Goal: Task Accomplishment & Management: Complete application form

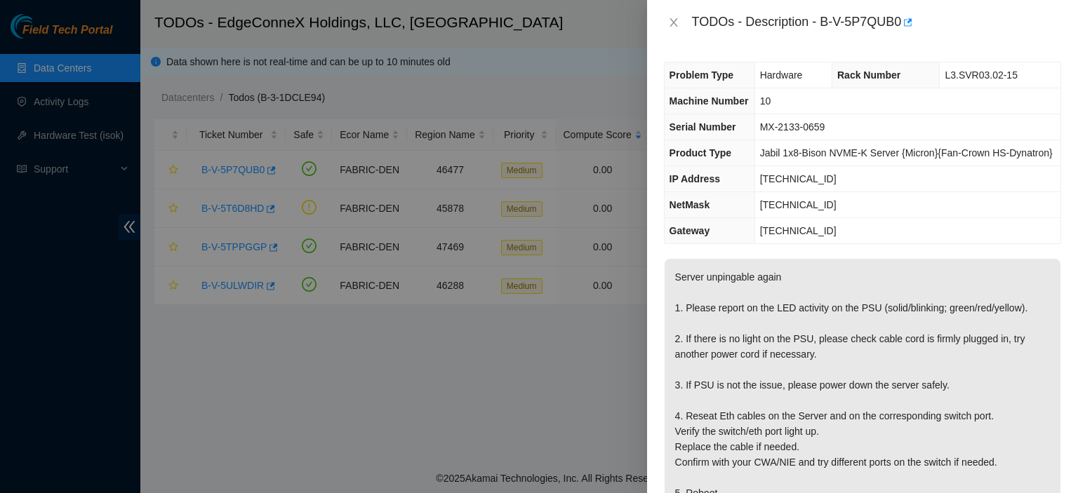
scroll to position [164, 0]
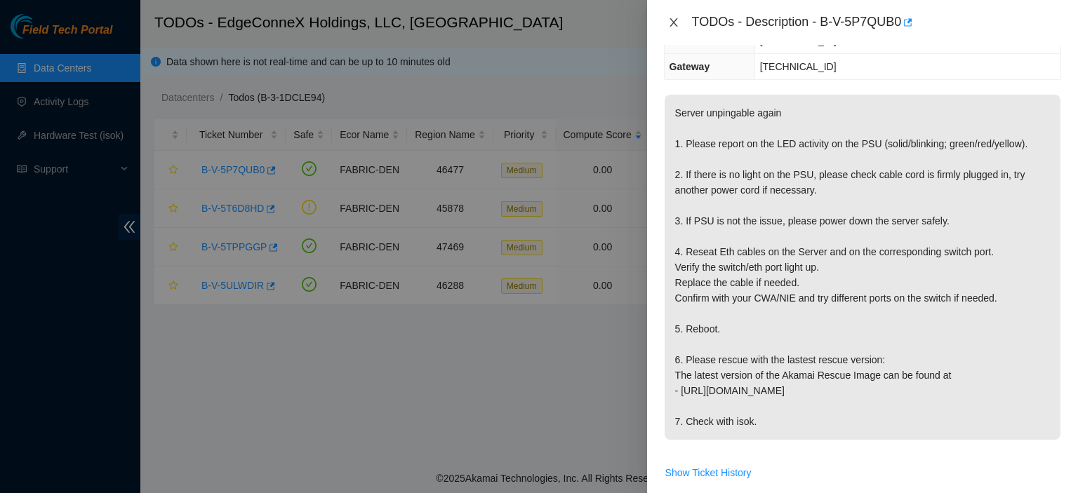
click at [670, 23] on icon "close" at bounding box center [673, 22] width 11 height 11
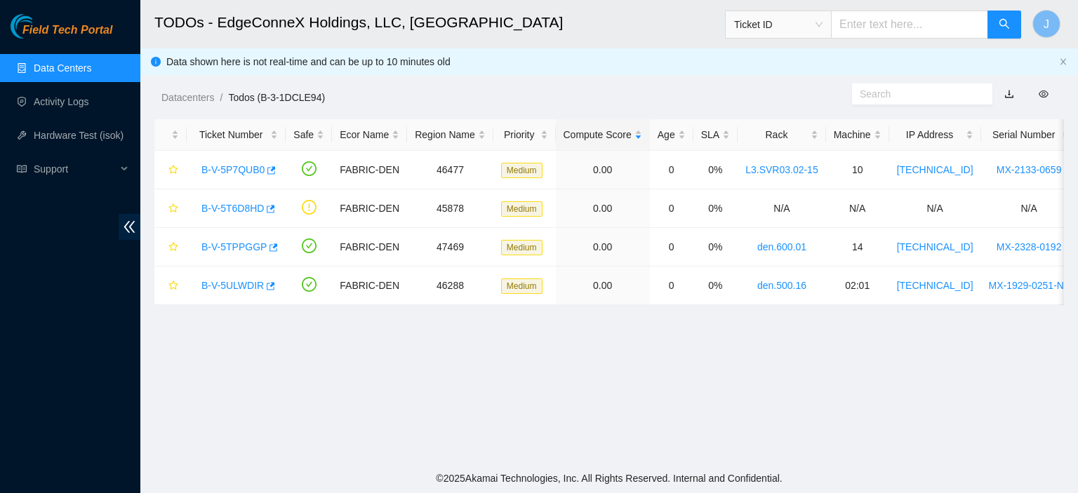
scroll to position [211, 0]
click at [218, 168] on link "B-V-5P7QUB0" at bounding box center [232, 169] width 63 height 11
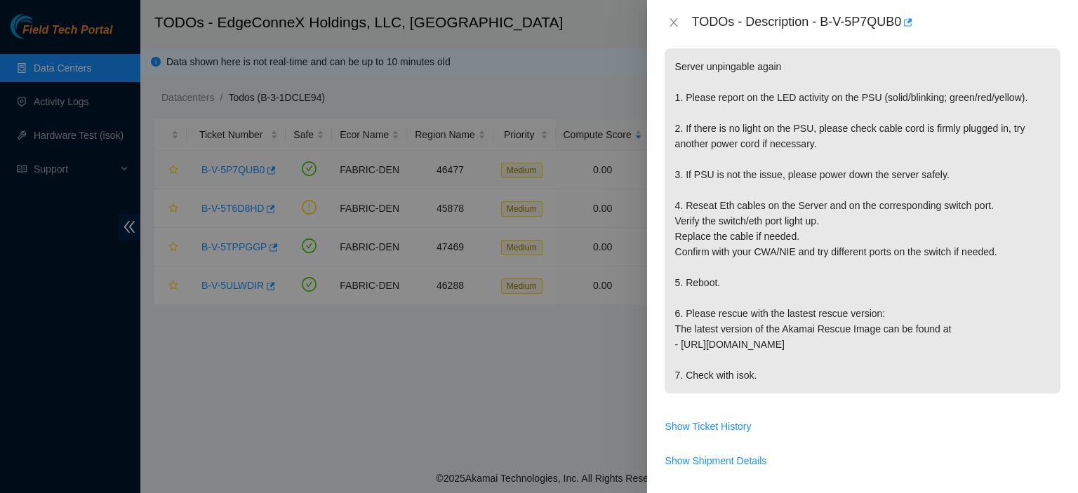
scroll to position [164, 0]
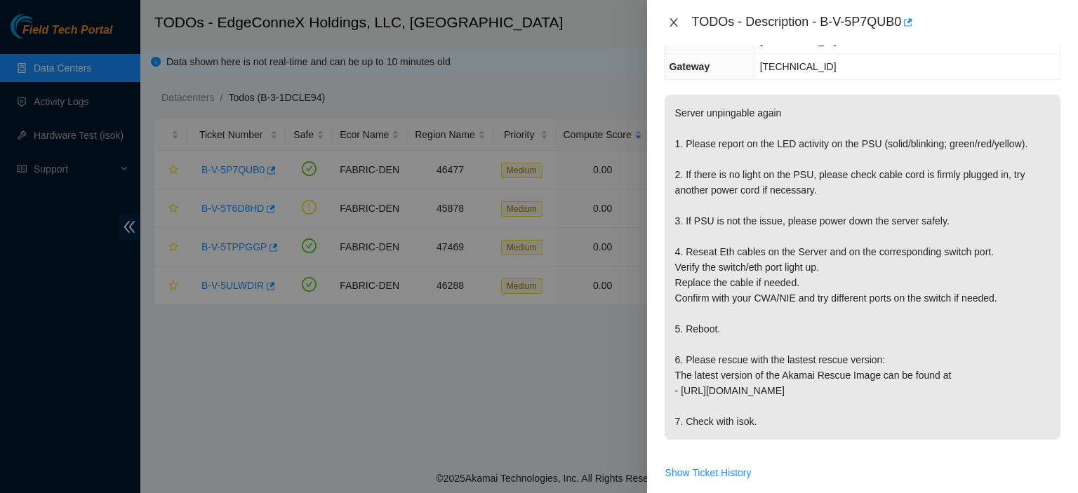
click at [672, 24] on icon "close" at bounding box center [673, 22] width 8 height 8
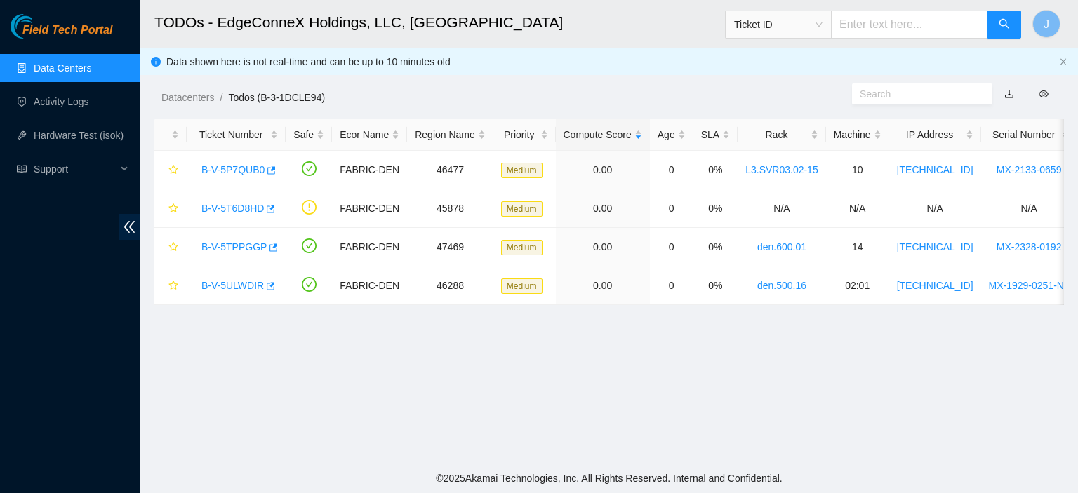
scroll to position [211, 0]
click at [216, 213] on link "B-V-5T6D8HD" at bounding box center [232, 208] width 62 height 11
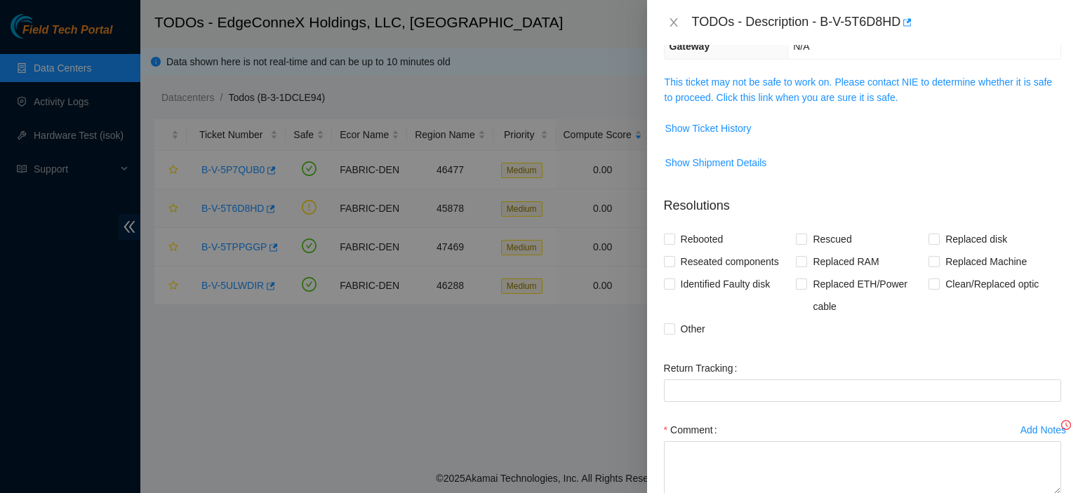
scroll to position [164, 0]
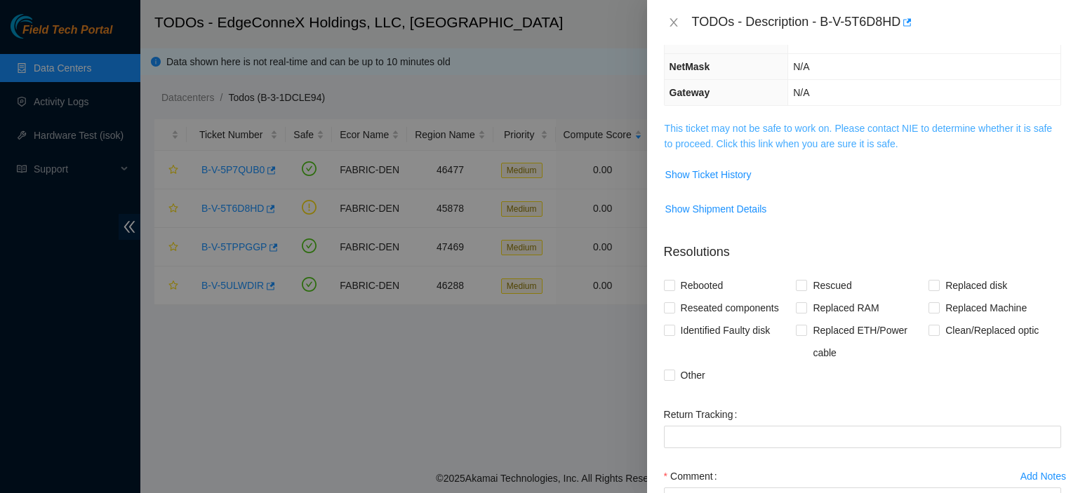
click at [829, 141] on link "This ticket may not be safe to work on. Please contact NIE to determine whether…" at bounding box center [858, 136] width 387 height 27
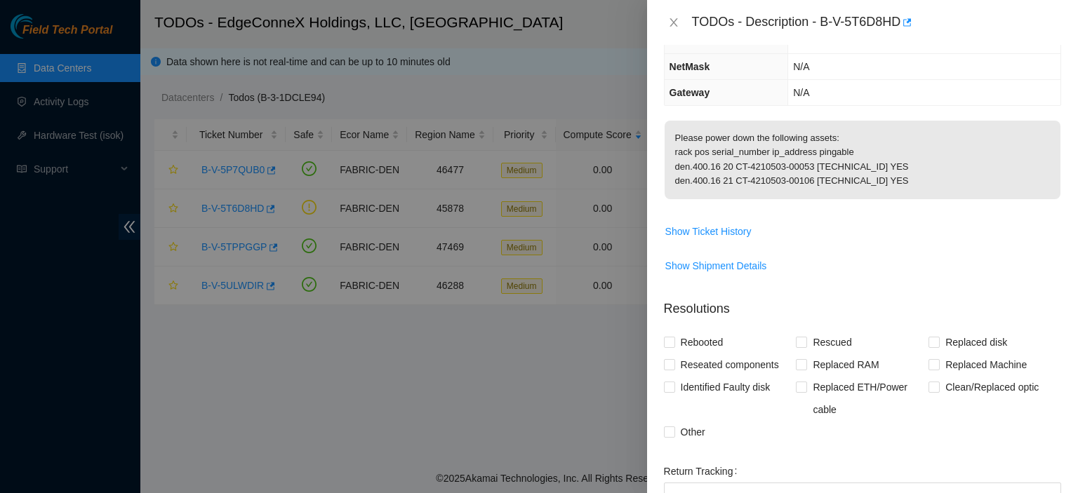
drag, startPoint x: 674, startPoint y: 180, endPoint x: 901, endPoint y: 195, distance: 227.9
click at [899, 196] on p "Please power down the following assets: rack pos serial_number ip_address pinga…" at bounding box center [863, 160] width 396 height 79
copy p "den.400.16 20 CT-4210503-00053 [TECHNICAL_ID] YES den.400.16 21 CT-4210503-0010…"
click at [667, 436] on input "Other" at bounding box center [669, 432] width 10 height 10
checkbox input "true"
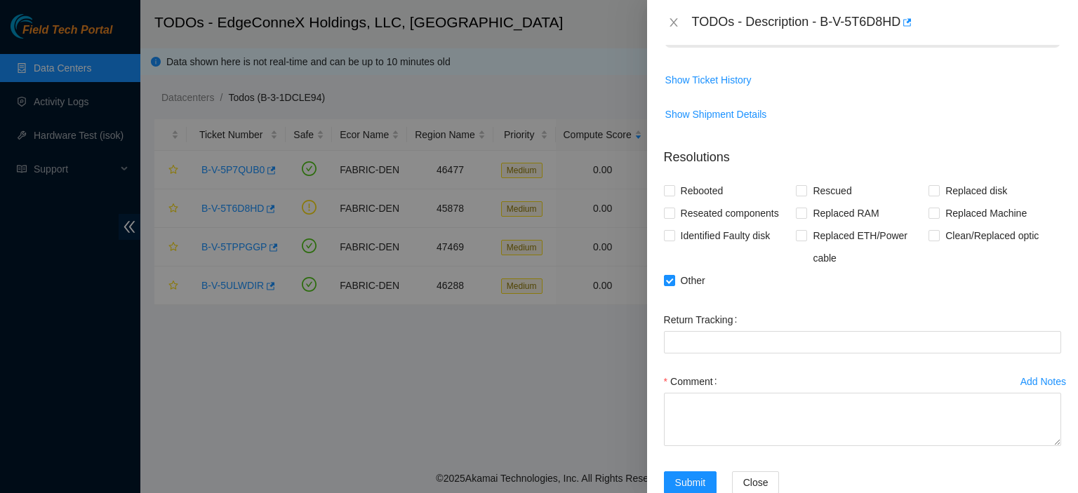
scroll to position [363, 0]
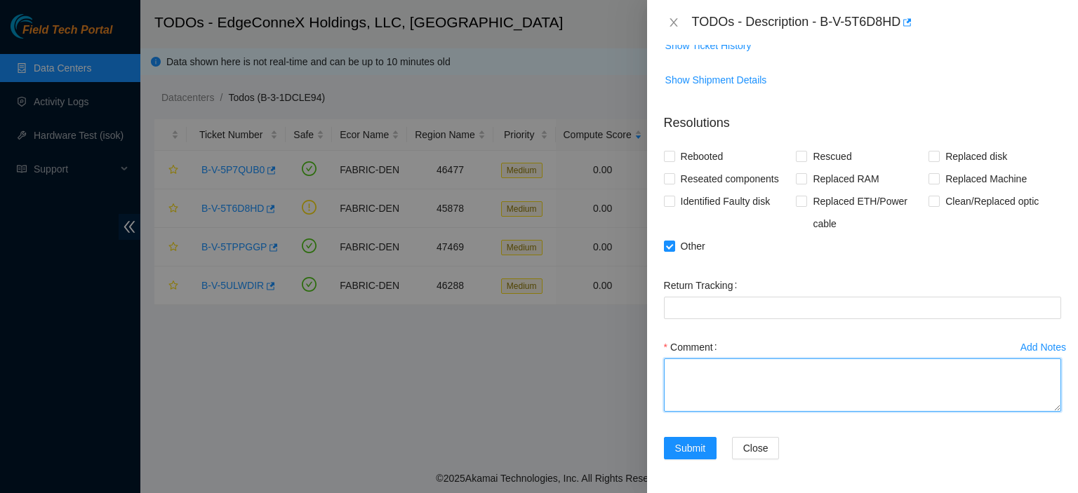
click at [716, 368] on textarea "Comment" at bounding box center [862, 385] width 397 height 53
paste textarea "den.400.16 20 CT-4210503-00053 [TECHNICAL_ID] YES den.400.16 21 CT-4210503-0010…"
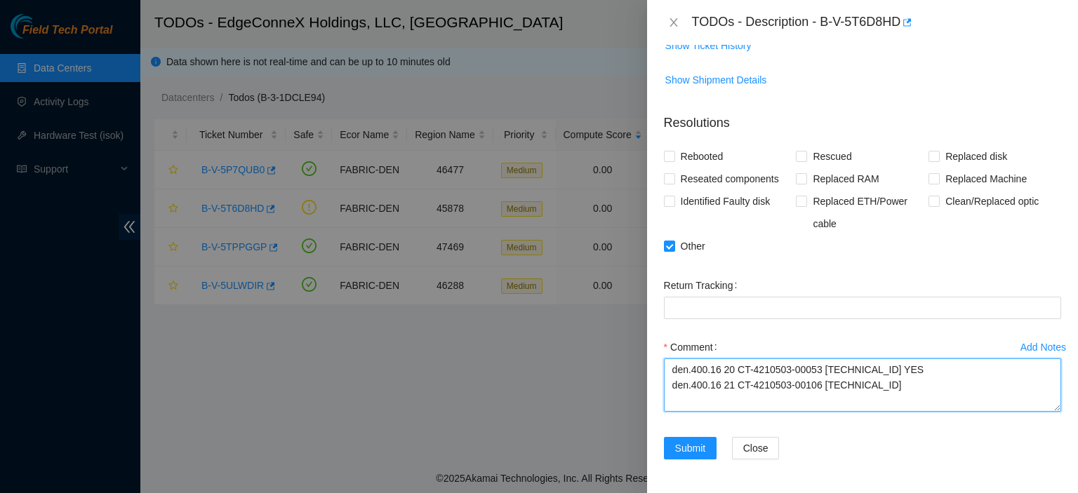
click at [908, 370] on textarea "den.400.16 20 CT-4210503-00053 [TECHNICAL_ID] YES den.400.16 21 CT-4210503-0010…" at bounding box center [862, 385] width 397 height 53
click at [672, 374] on textarea "den.400.16 20 CT-4210503-00053 [TECHNICAL_ID] den.400.16 21 CT-4210503-00106 [T…" at bounding box center [862, 385] width 397 height 53
click at [672, 402] on textarea "powered down den.400.16 20 CT-4210503-00053 [TECHNICAL_ID] den.400.16 21 CT-421…" at bounding box center [862, 385] width 397 height 53
click at [677, 378] on textarea "powered down den.400.16 20 CT-4210503-00053 [TECHNICAL_ID] powered down den.400…" at bounding box center [862, 385] width 397 height 53
click at [677, 374] on textarea "powered down den.400.16 20 CT-4210503-00053 [TECHNICAL_ID] powered down den.400…" at bounding box center [862, 385] width 397 height 53
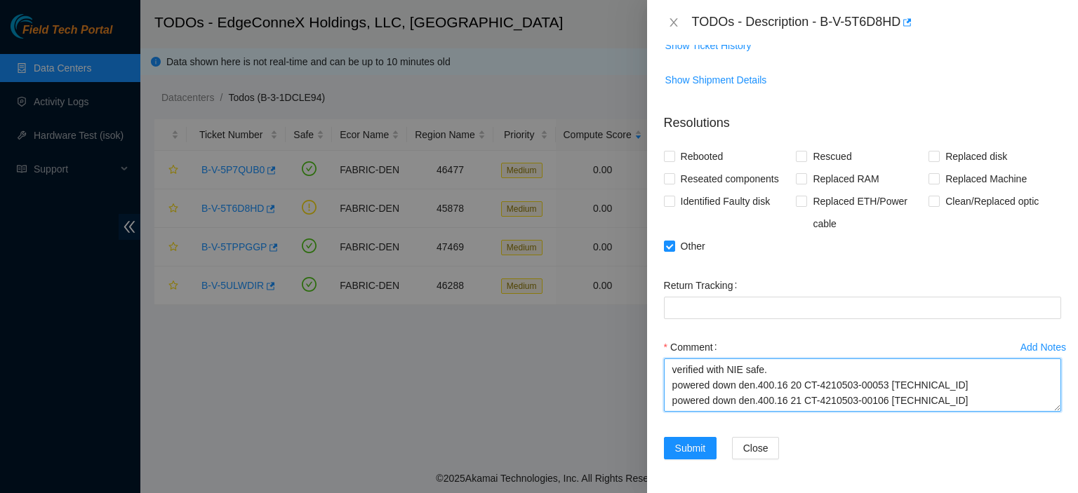
click at [958, 387] on textarea "verified with NIE safe. powered down den.400.16 20 CT-4210503-00053 [TECHNICAL_…" at bounding box center [862, 385] width 397 height 53
click at [959, 405] on textarea "verified with NIE safe. powered down den.400.16 20 CT-4210503-00053 [TECHNICAL_…" at bounding box center [862, 385] width 397 height 53
type textarea "verified with NIE safe. powered down den.400.16 20 CT-4210503-00053 [TECHNICAL_…"
click at [693, 446] on span "Submit" at bounding box center [690, 448] width 31 height 15
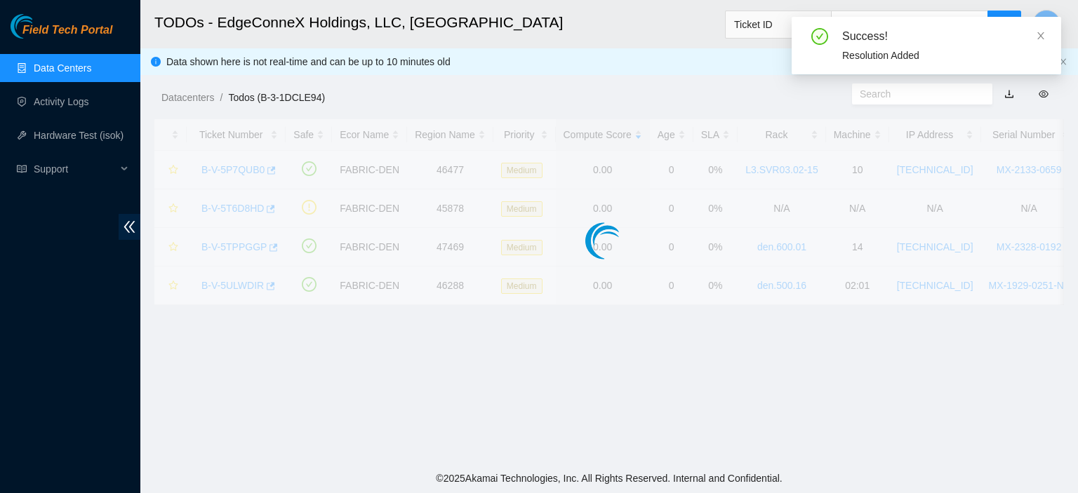
scroll to position [312, 0]
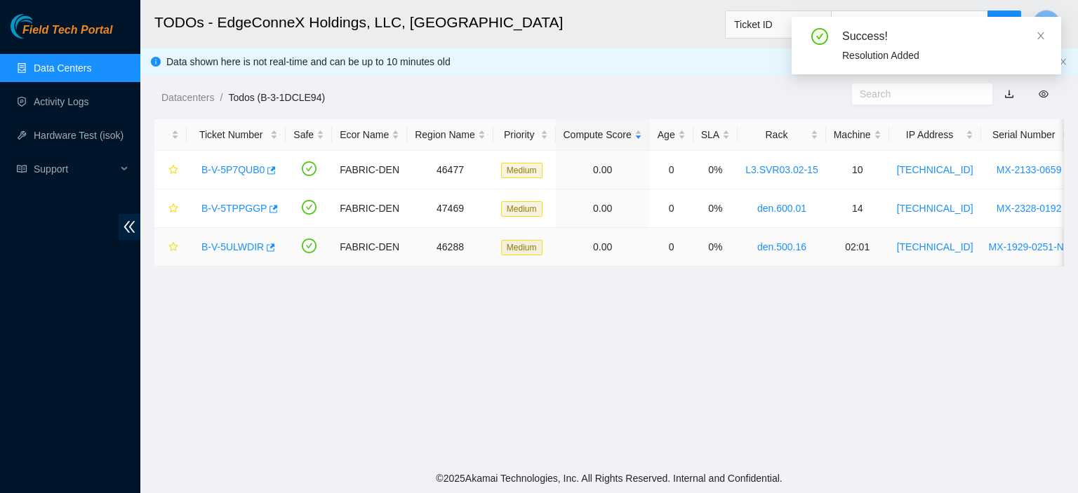
click at [217, 244] on link "B-V-5ULWDIR" at bounding box center [232, 246] width 62 height 11
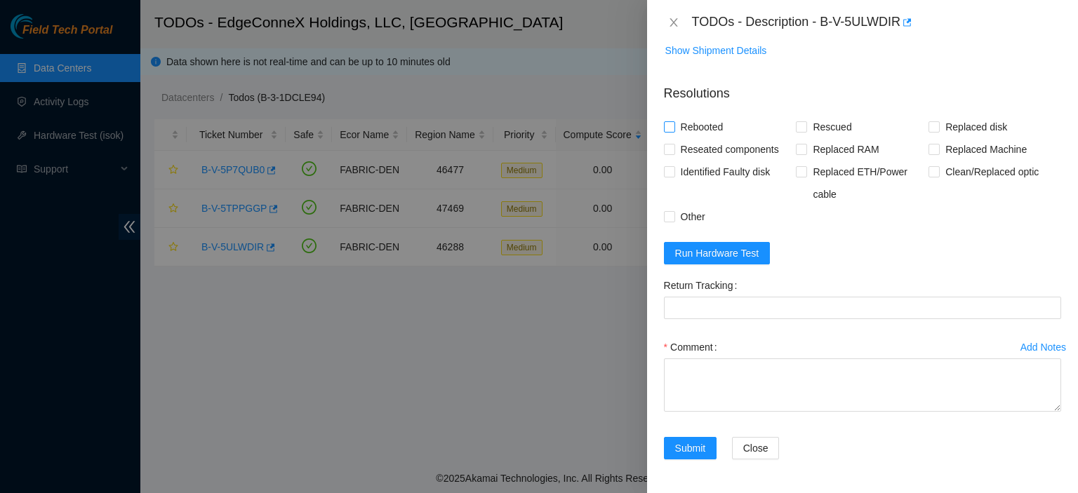
click at [669, 131] on input "Rebooted" at bounding box center [669, 126] width 10 height 10
checkbox input "true"
click at [800, 131] on input "Rescued" at bounding box center [801, 126] width 10 height 10
checkbox input "true"
click at [932, 133] on span at bounding box center [933, 126] width 11 height 11
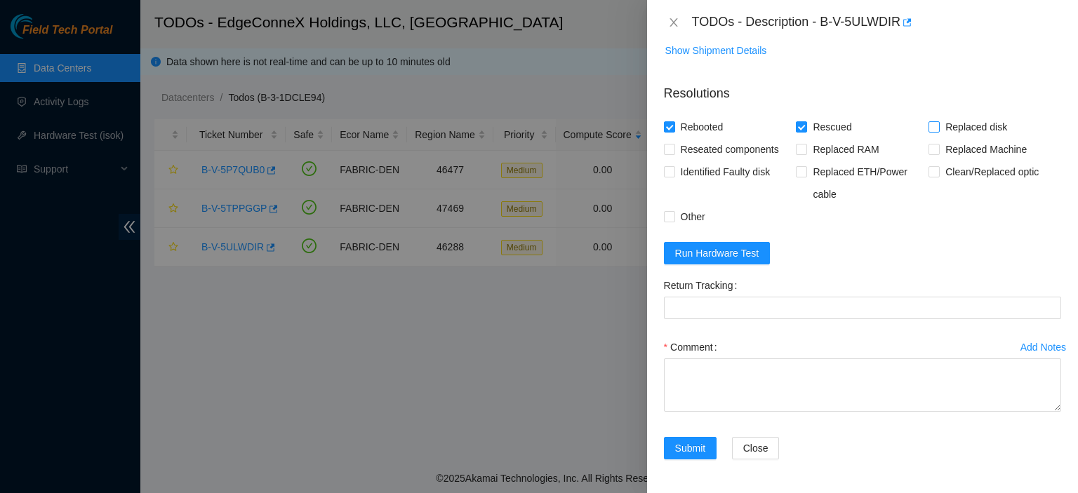
click at [932, 131] on input "Replaced disk" at bounding box center [933, 126] width 10 height 10
checkbox input "true"
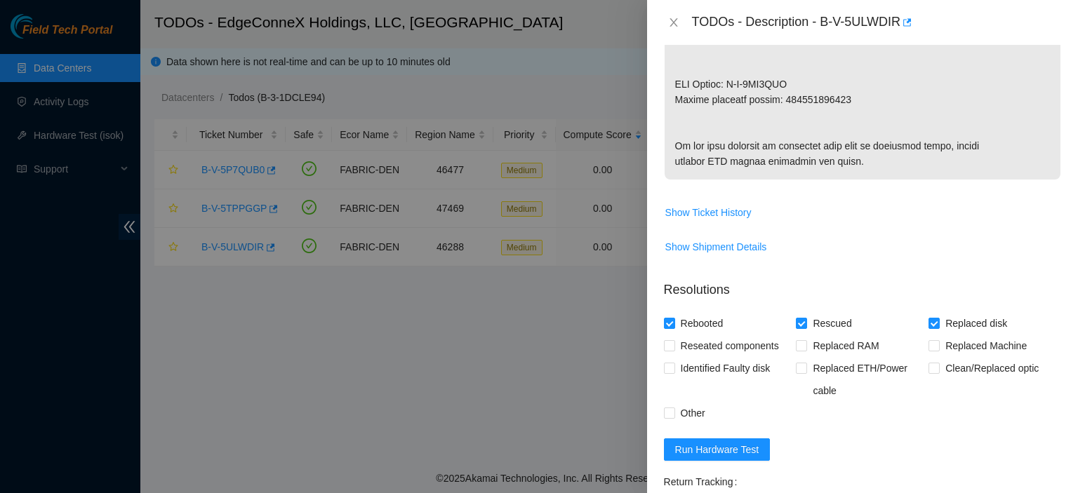
scroll to position [864, 0]
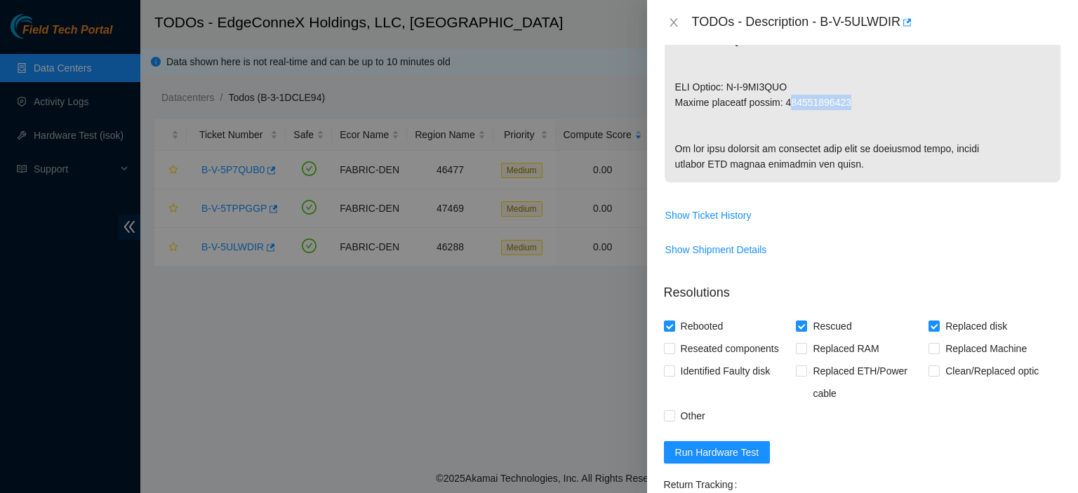
drag, startPoint x: 848, startPoint y: 113, endPoint x: 784, endPoint y: 116, distance: 63.9
copy p "73665210496"
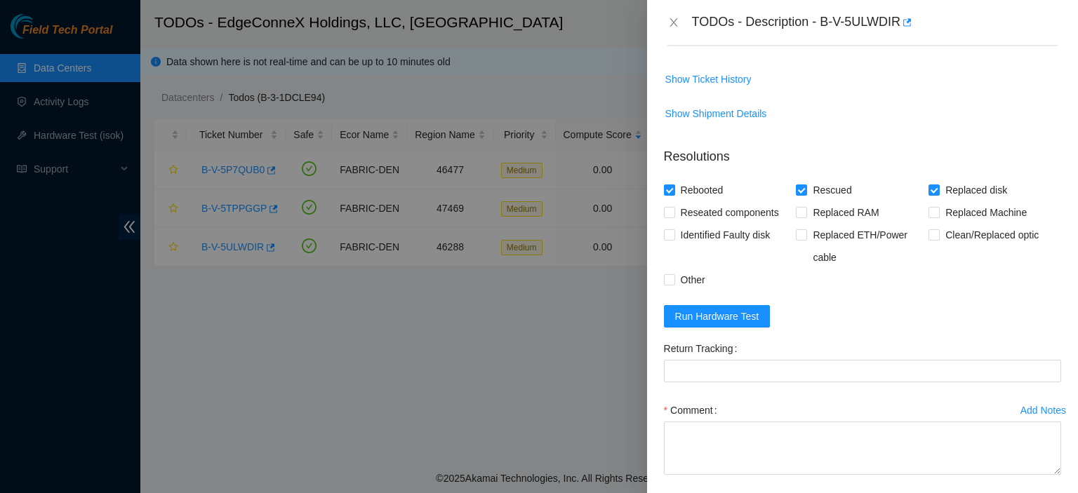
scroll to position [1140, 0]
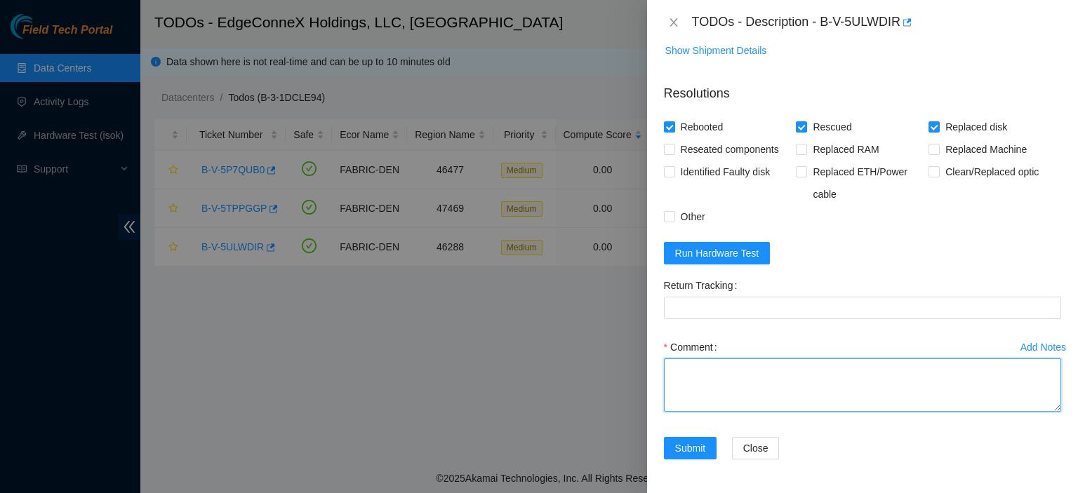
click at [780, 366] on textarea "Comment" at bounding box center [862, 385] width 397 height 53
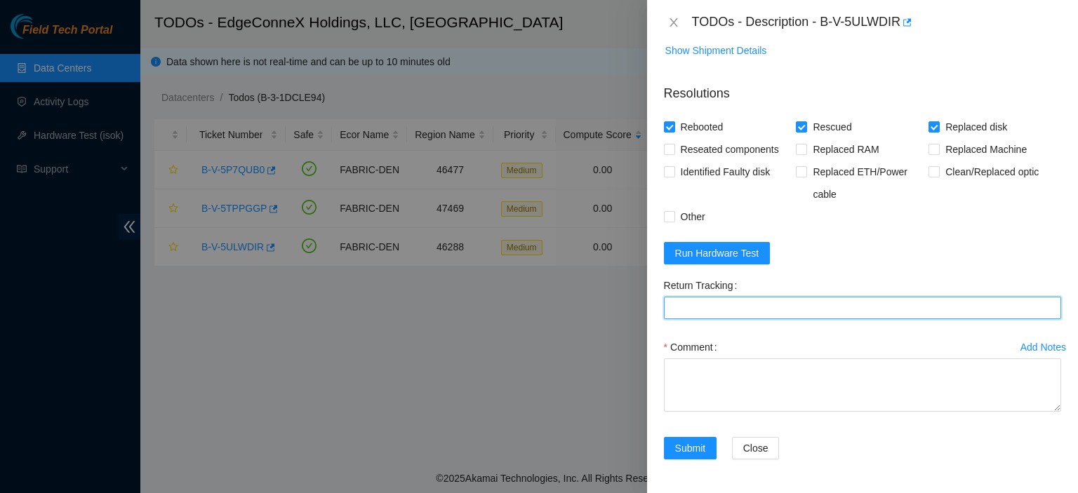
click at [779, 311] on Tracking "Return Tracking" at bounding box center [862, 308] width 397 height 22
paste Tracking "73665210496"
click at [674, 307] on Tracking "73665210496" at bounding box center [862, 308] width 397 height 22
type Tracking "473665210496"
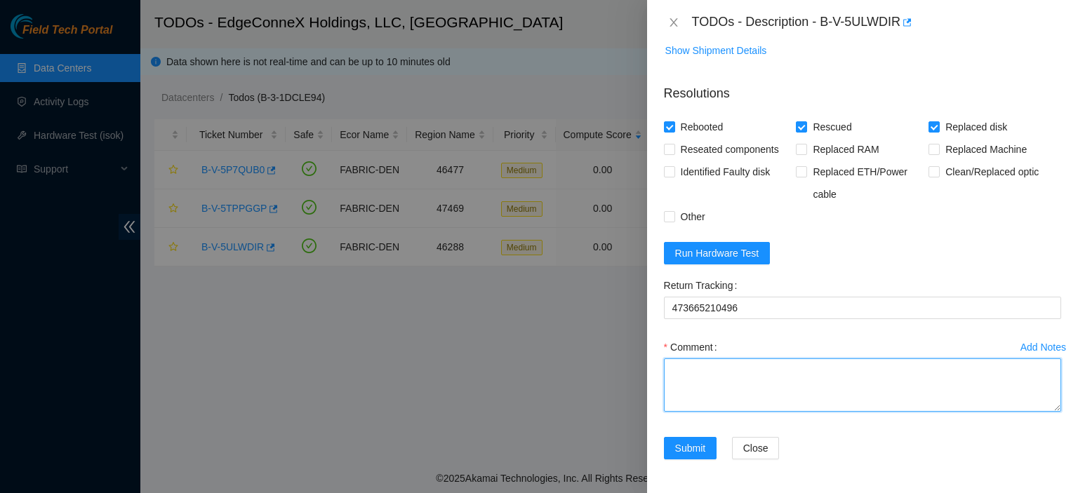
click at [967, 372] on textarea "Comment" at bounding box center [862, 385] width 397 height 53
type textarea "Replaced disk with Y9T0A0YUFDWG. Rescued. Rebooted."
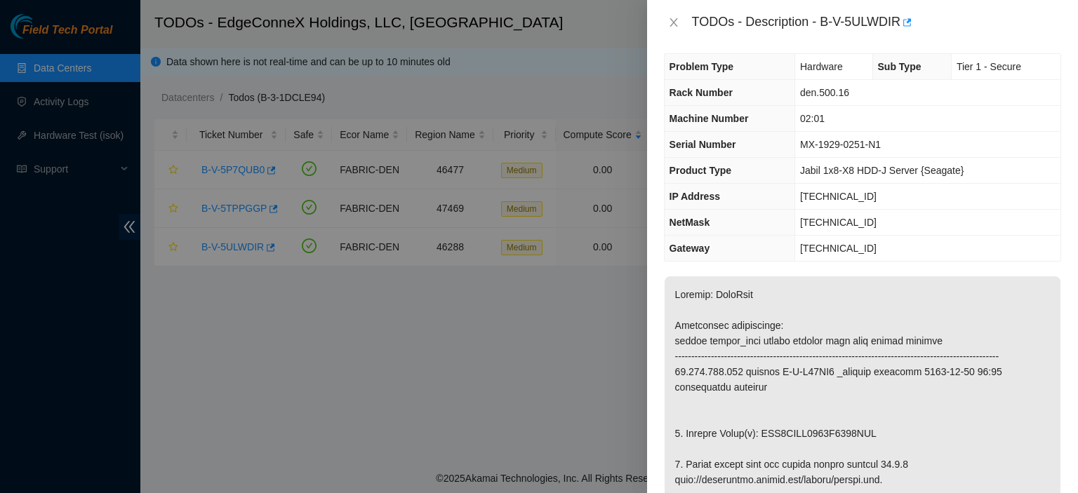
scroll to position [0, 0]
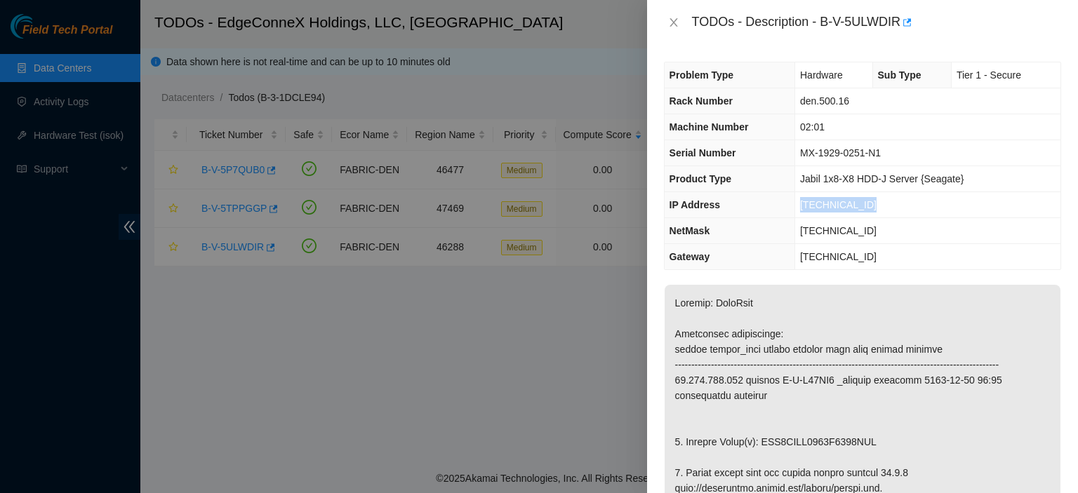
drag, startPoint x: 871, startPoint y: 200, endPoint x: 800, endPoint y: 202, distance: 70.9
click at [799, 203] on td "[TECHNICAL_ID]" at bounding box center [927, 205] width 266 height 26
copy span "[TECHNICAL_ID]"
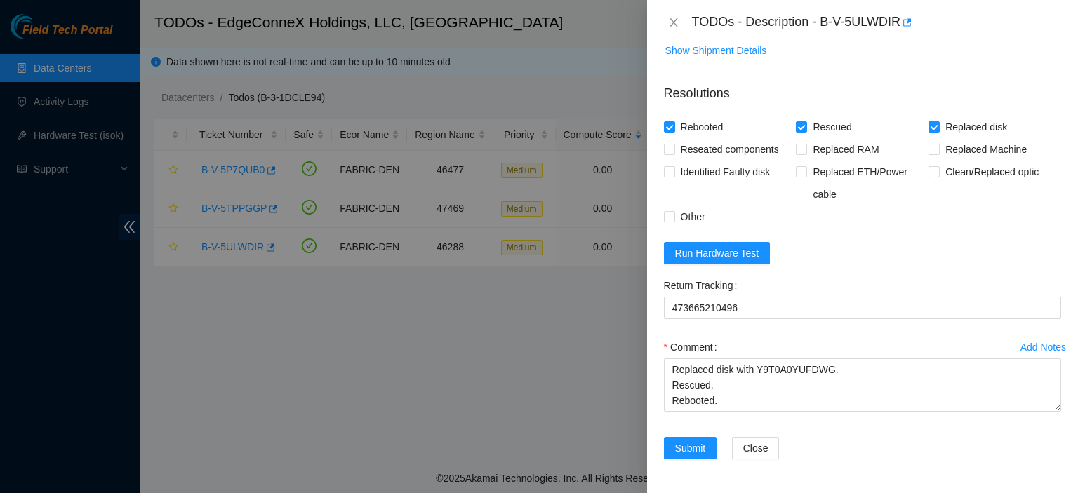
scroll to position [1140, 0]
click at [747, 253] on span "Run Hardware Test" at bounding box center [717, 253] width 84 height 15
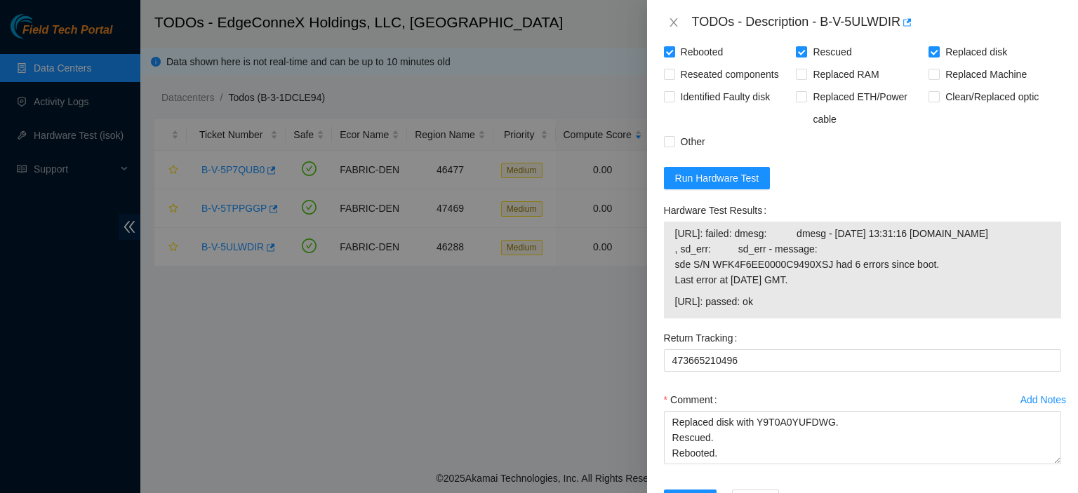
scroll to position [1283, 0]
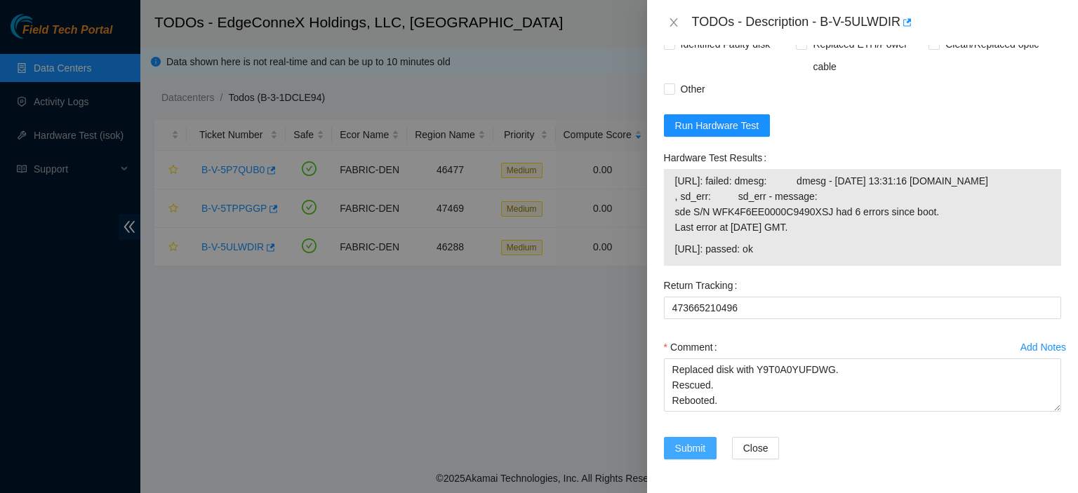
click at [685, 443] on span "Submit" at bounding box center [690, 448] width 31 height 15
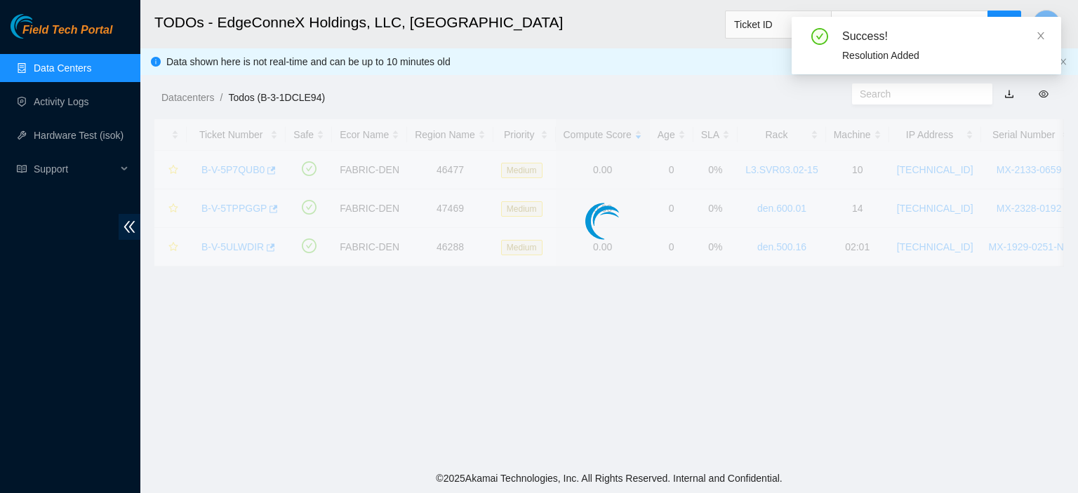
scroll to position [380, 0]
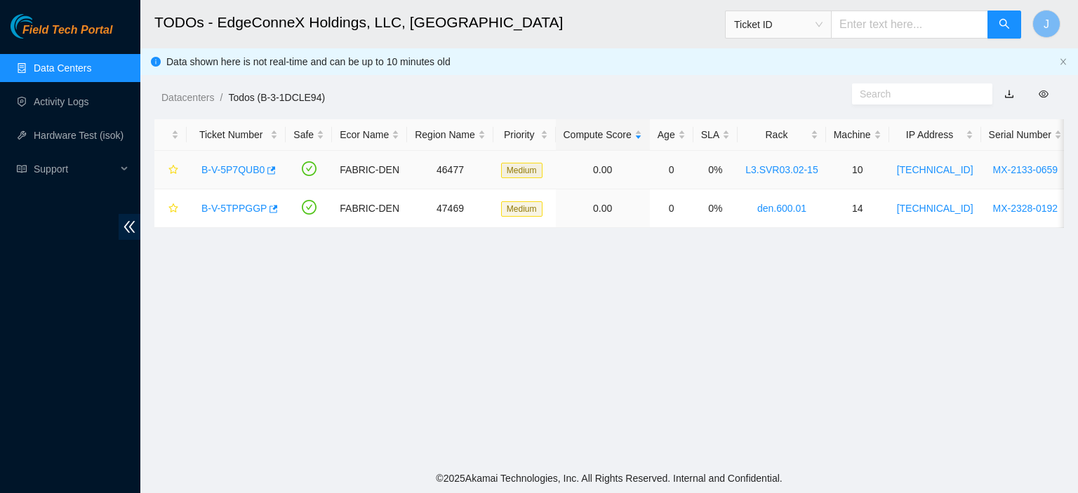
click at [245, 167] on link "B-V-5P7QUB0" at bounding box center [232, 169] width 63 height 11
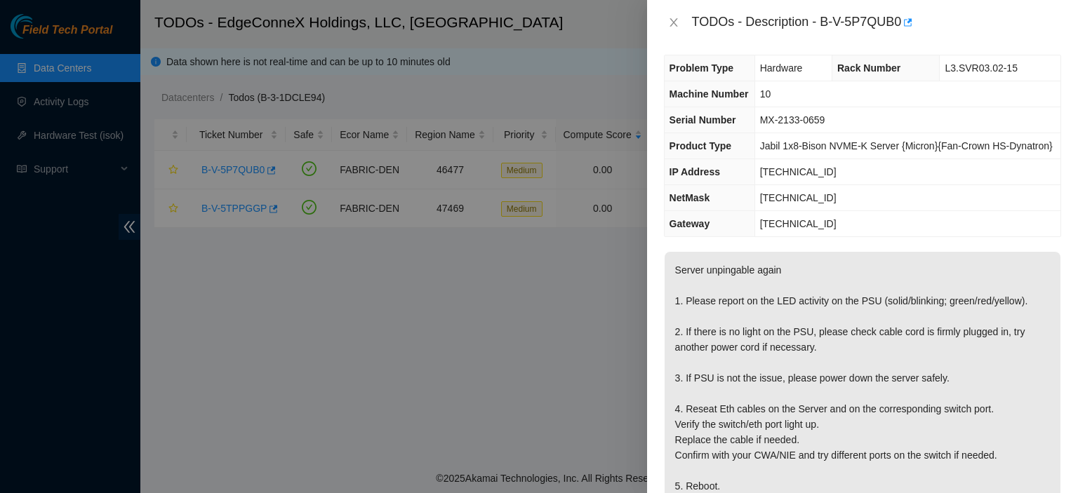
scroll to position [0, 0]
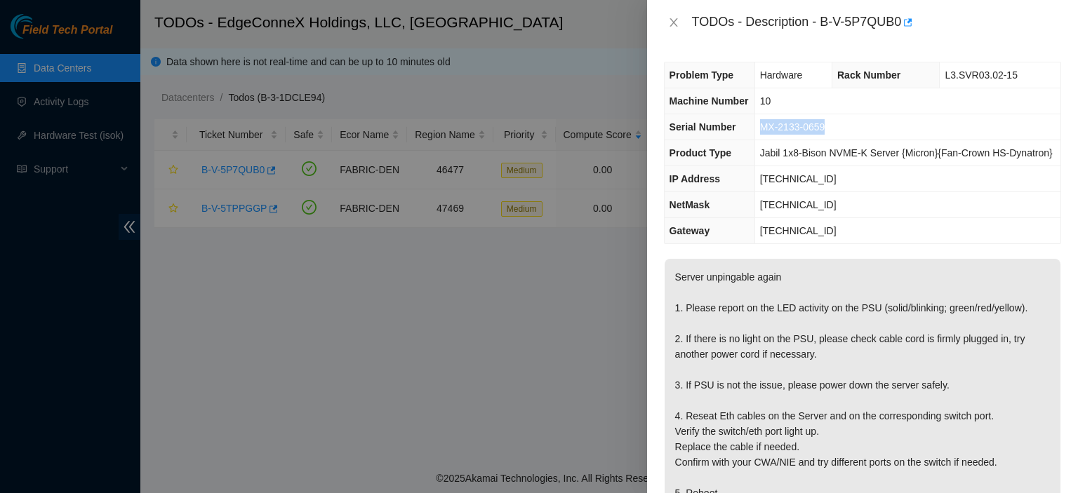
drag, startPoint x: 837, startPoint y: 129, endPoint x: 759, endPoint y: 128, distance: 77.9
click at [759, 128] on td "MX-2133-0659" at bounding box center [907, 127] width 306 height 26
copy span "MX-2133-0659"
click at [670, 25] on icon "close" at bounding box center [673, 22] width 8 height 8
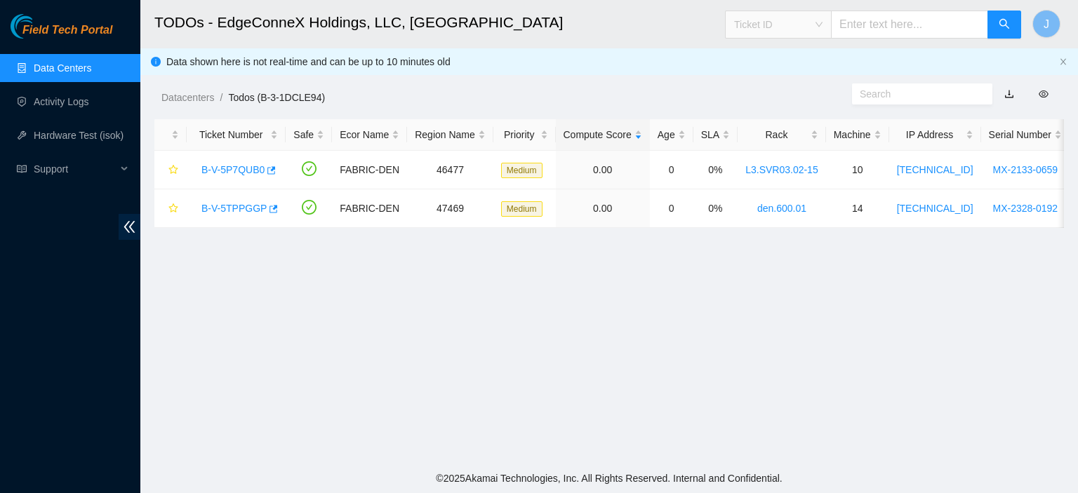
click at [822, 27] on span "Ticket ID" at bounding box center [778, 24] width 88 height 21
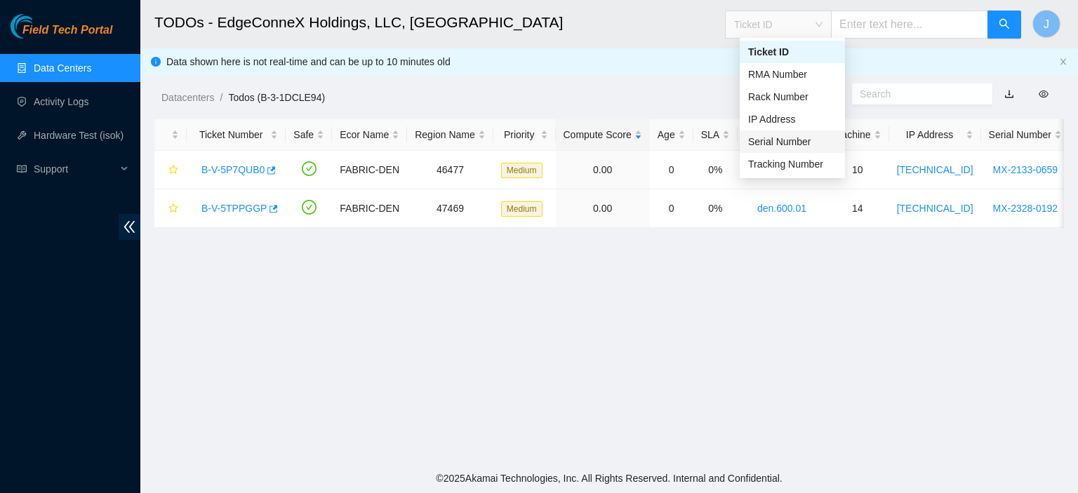
click at [792, 141] on div "Serial Number" at bounding box center [792, 141] width 88 height 15
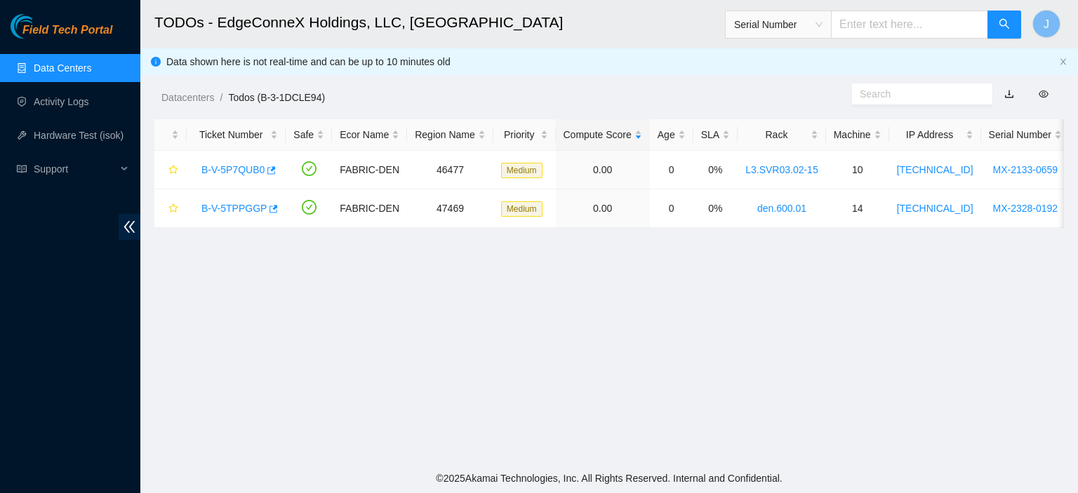
click at [902, 22] on input "text" at bounding box center [909, 25] width 157 height 28
paste input "MX-2133-0659"
type input "MX-2133-0659"
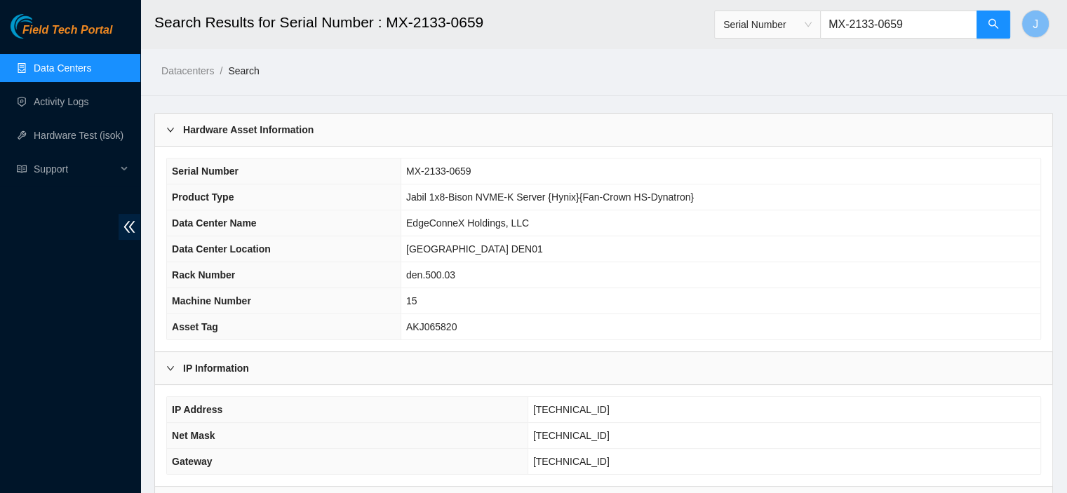
click at [65, 67] on link "Data Centers" at bounding box center [63, 67] width 58 height 11
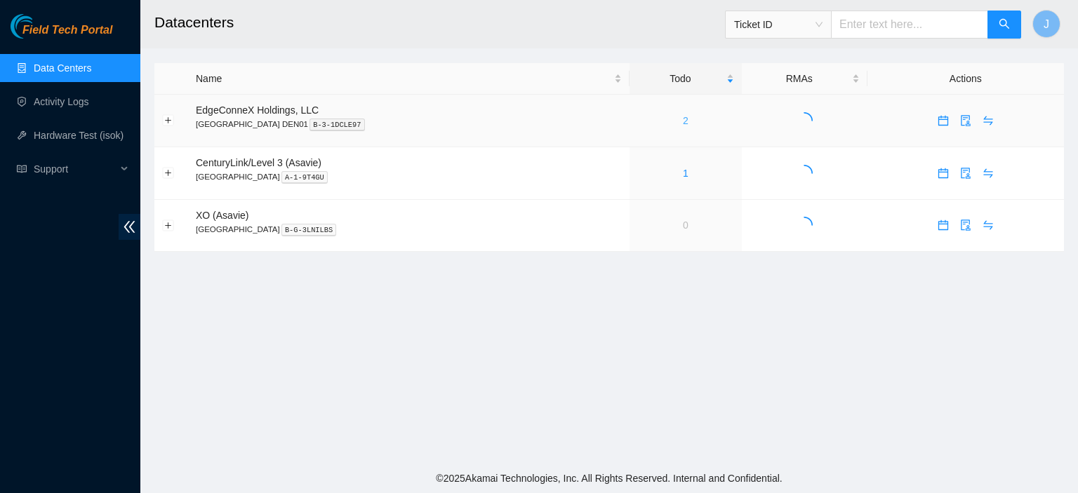
click at [637, 121] on div "2" at bounding box center [685, 120] width 97 height 15
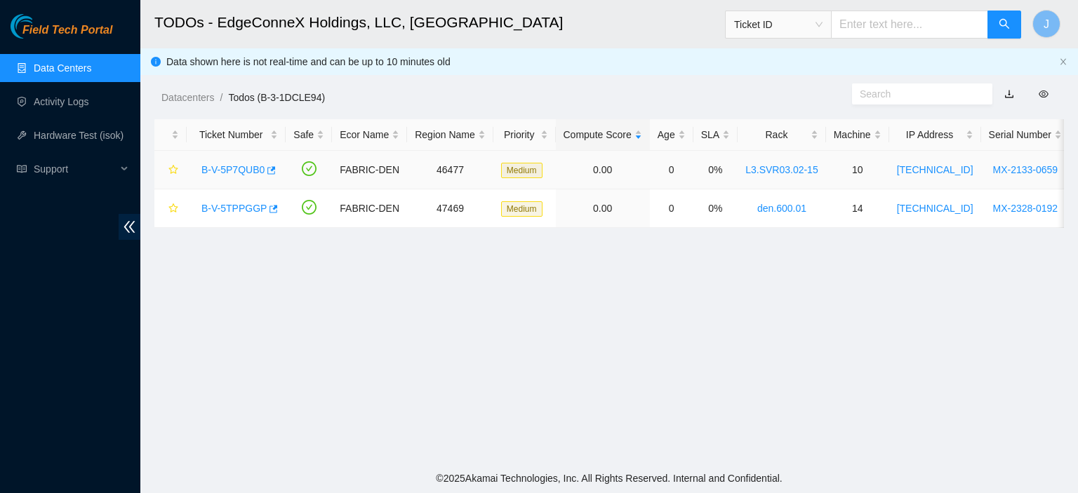
click at [234, 170] on link "B-V-5P7QUB0" at bounding box center [232, 169] width 63 height 11
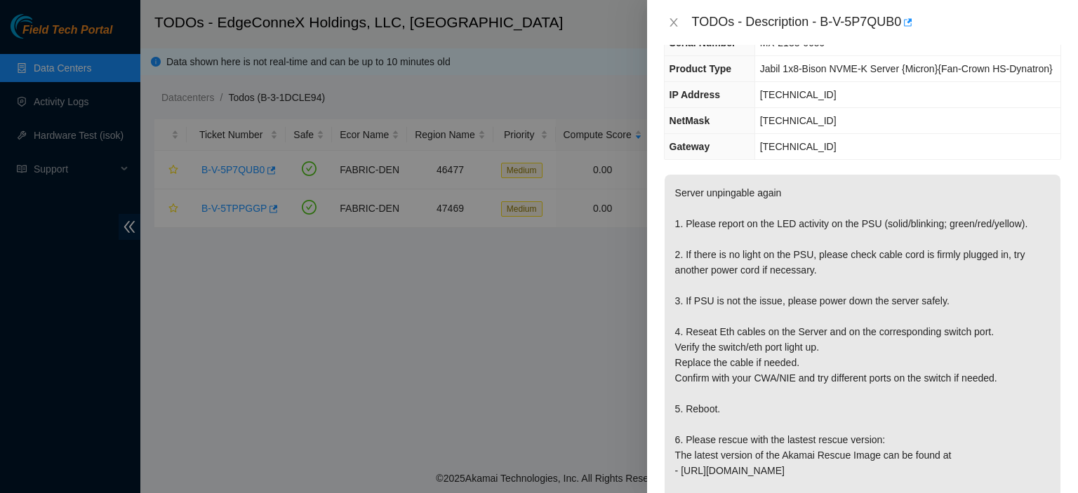
scroll to position [112, 0]
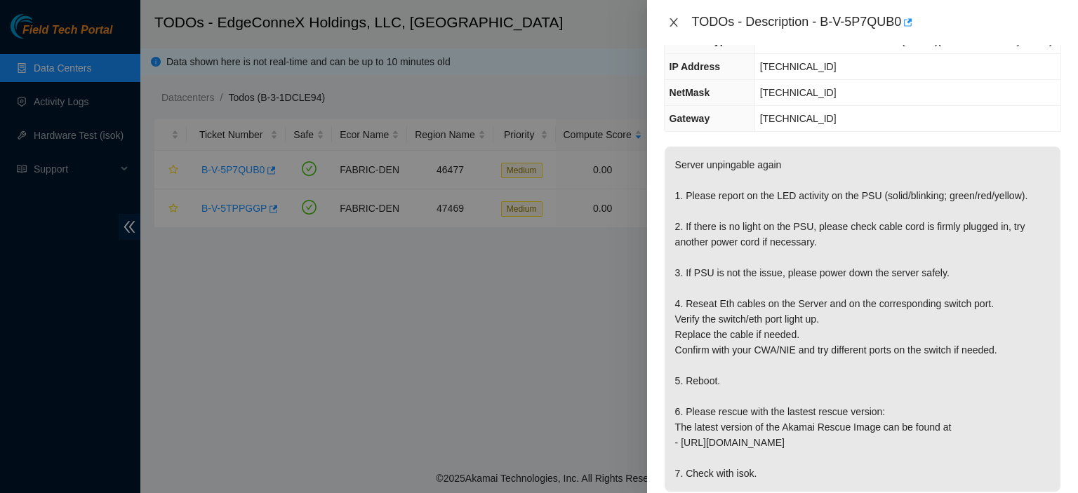
click at [674, 20] on icon "close" at bounding box center [673, 22] width 11 height 11
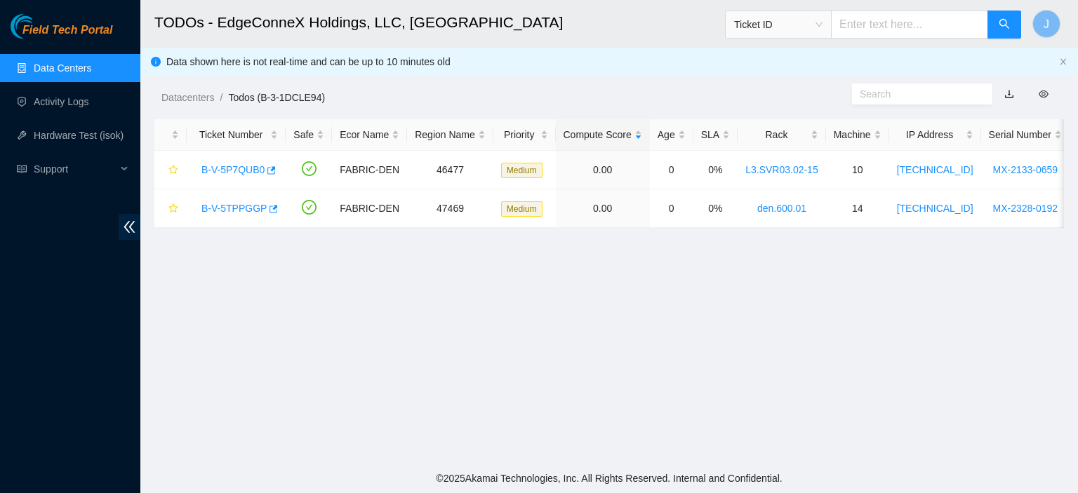
scroll to position [159, 0]
click at [243, 207] on link "B-V-5TPPGGP" at bounding box center [233, 208] width 65 height 11
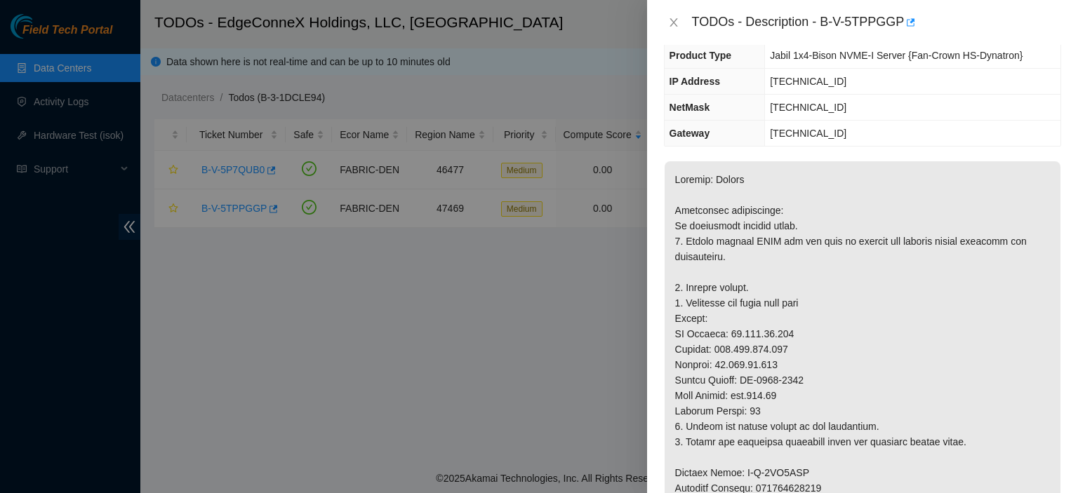
scroll to position [84, 0]
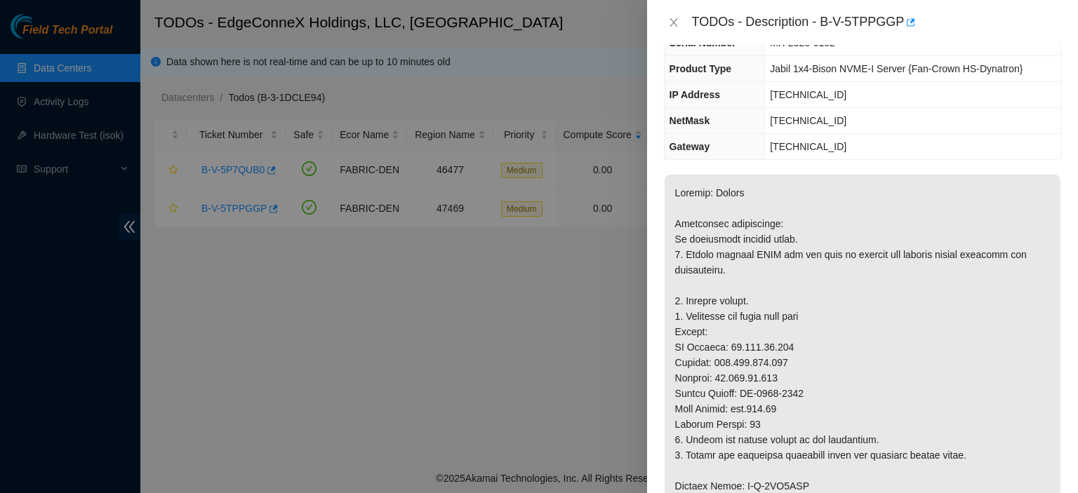
click at [1065, 57] on div "Problem Type Hardware Rack Number den.600.01 Machine Number 14 Serial Number MX…" at bounding box center [862, 269] width 431 height 448
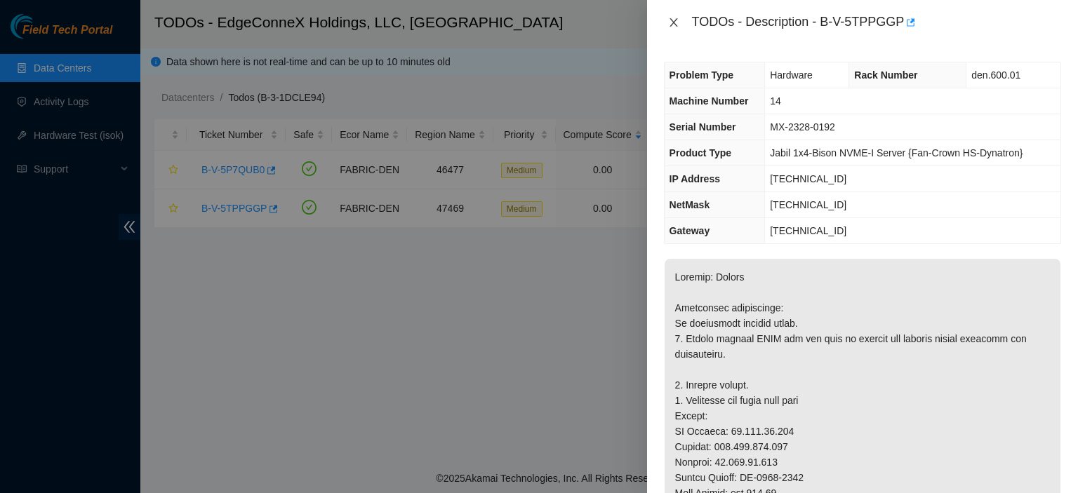
click at [672, 20] on icon "close" at bounding box center [673, 22] width 8 height 8
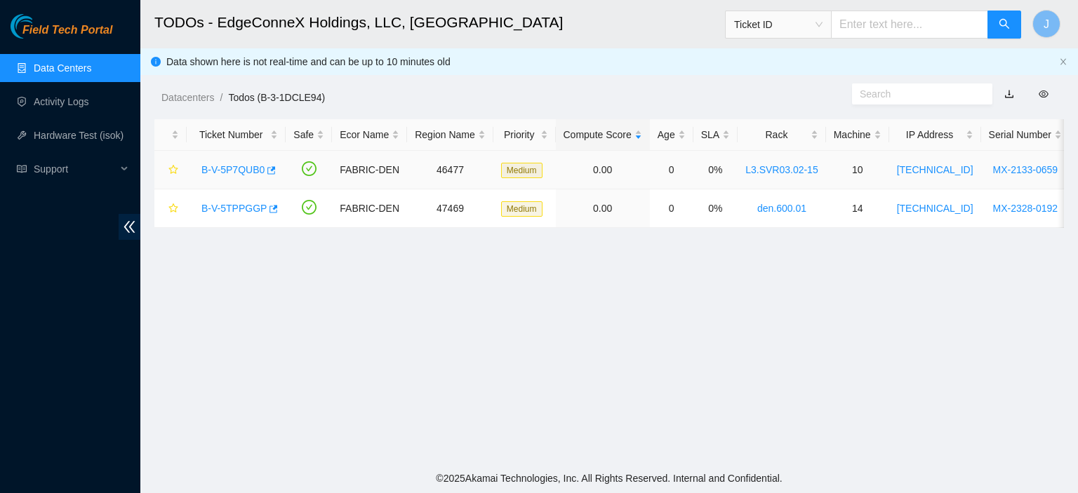
click at [213, 168] on link "B-V-5P7QUB0" at bounding box center [232, 169] width 63 height 11
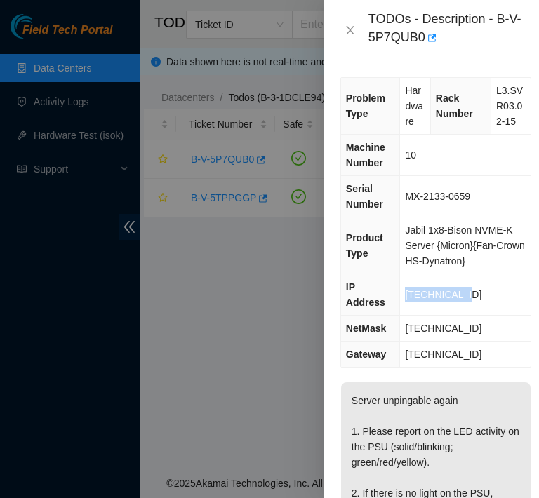
drag, startPoint x: 459, startPoint y: 305, endPoint x: 406, endPoint y: 310, distance: 52.9
click at [406, 310] on td "[TECHNICAL_ID]" at bounding box center [465, 294] width 131 height 41
copy span "[TECHNICAL_ID]"
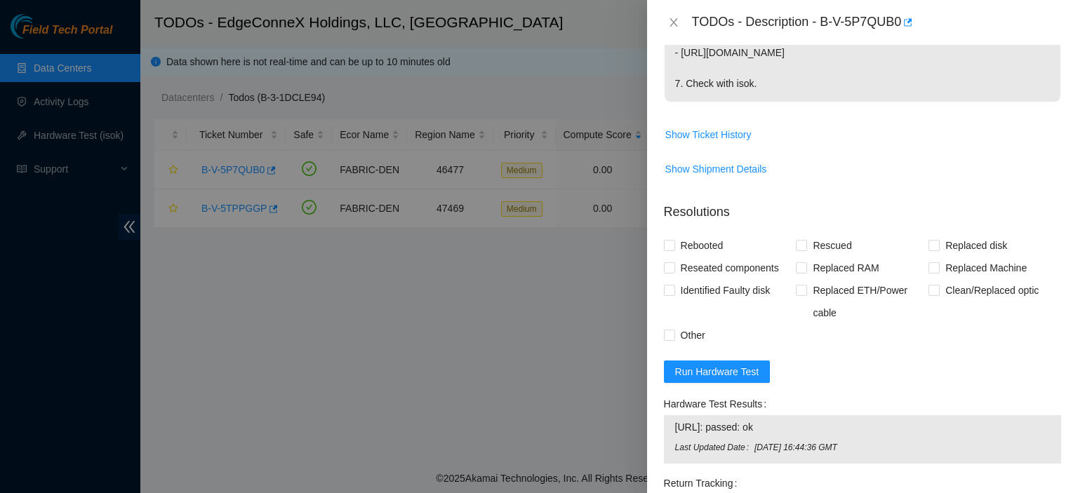
scroll to position [534, 0]
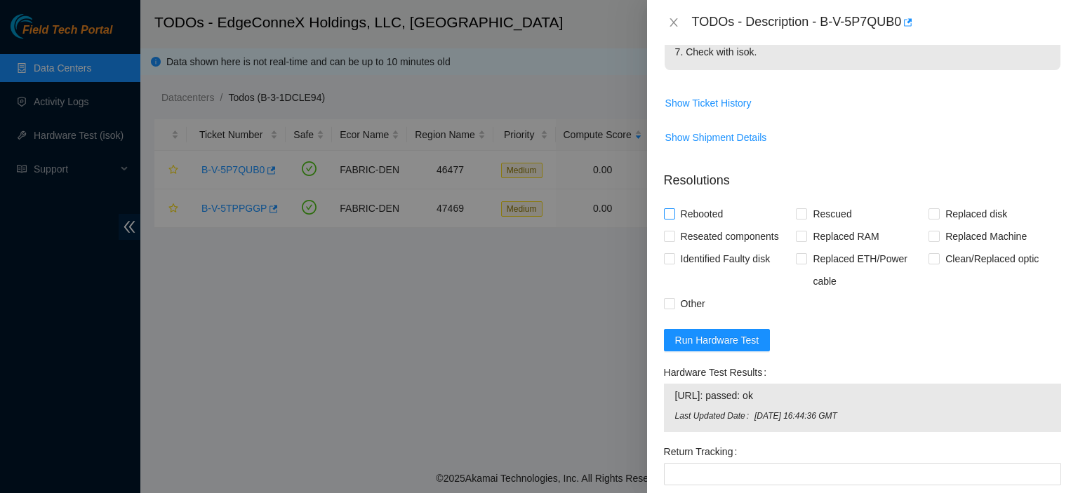
click at [667, 212] on input "Rebooted" at bounding box center [669, 213] width 10 height 10
checkbox input "true"
click at [800, 214] on input "Rescued" at bounding box center [801, 213] width 10 height 10
checkbox input "true"
click at [670, 236] on input "Reseated components" at bounding box center [669, 236] width 10 height 10
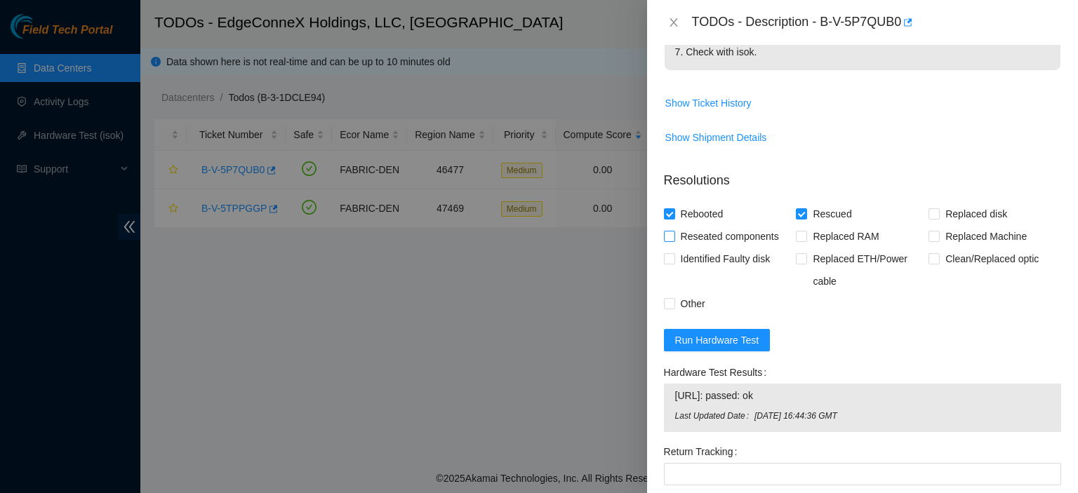
checkbox input "true"
click at [669, 302] on input "Other" at bounding box center [669, 303] width 10 height 10
checkbox input "true"
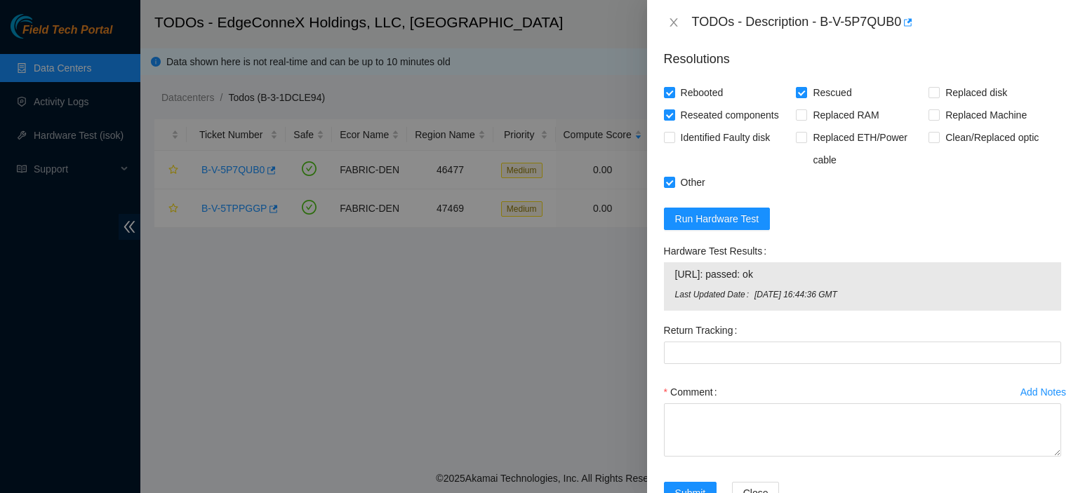
scroll to position [693, 0]
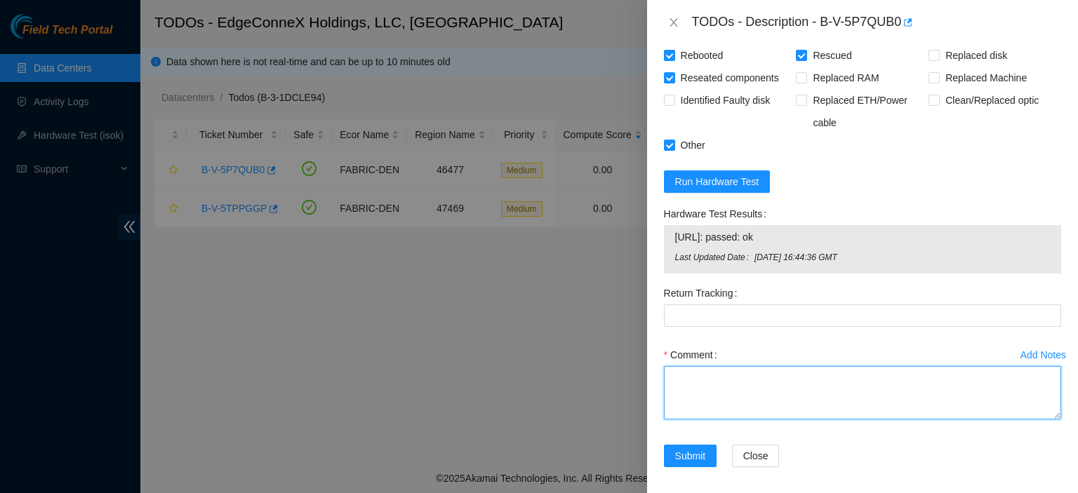
click at [767, 380] on textarea "Comment" at bounding box center [862, 392] width 397 height 53
type textarea "psu solid green. reseated eth cables on both ends. rescued. rebooted."
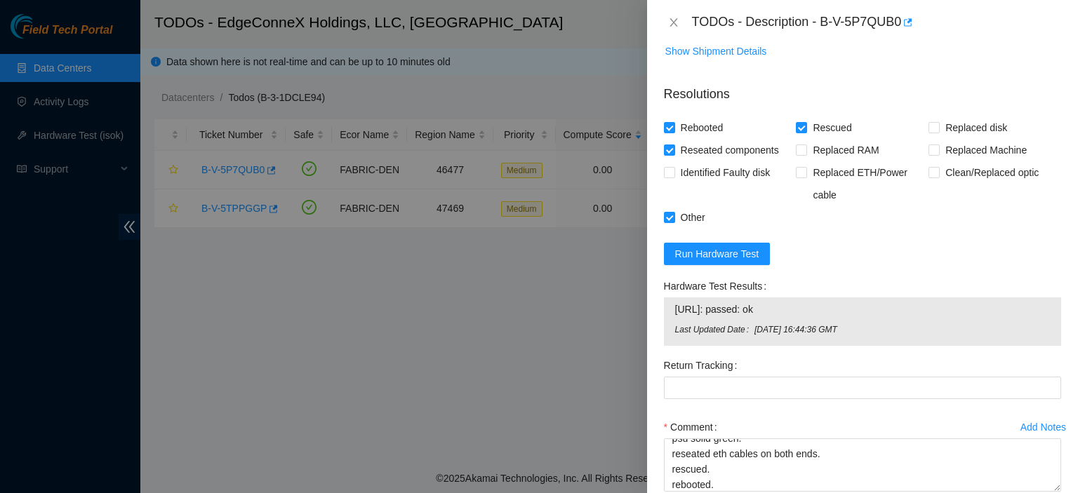
scroll to position [689, 0]
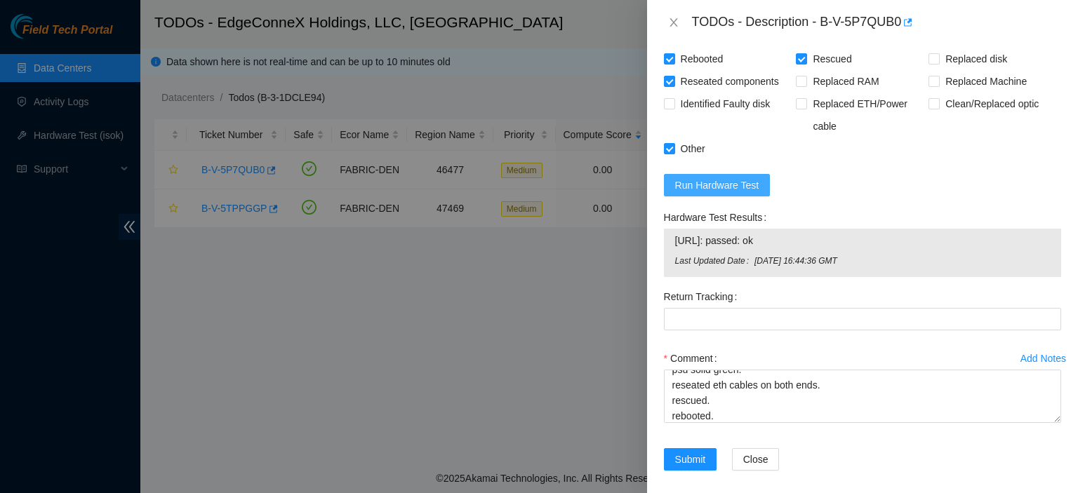
click at [719, 183] on span "Run Hardware Test" at bounding box center [717, 185] width 84 height 15
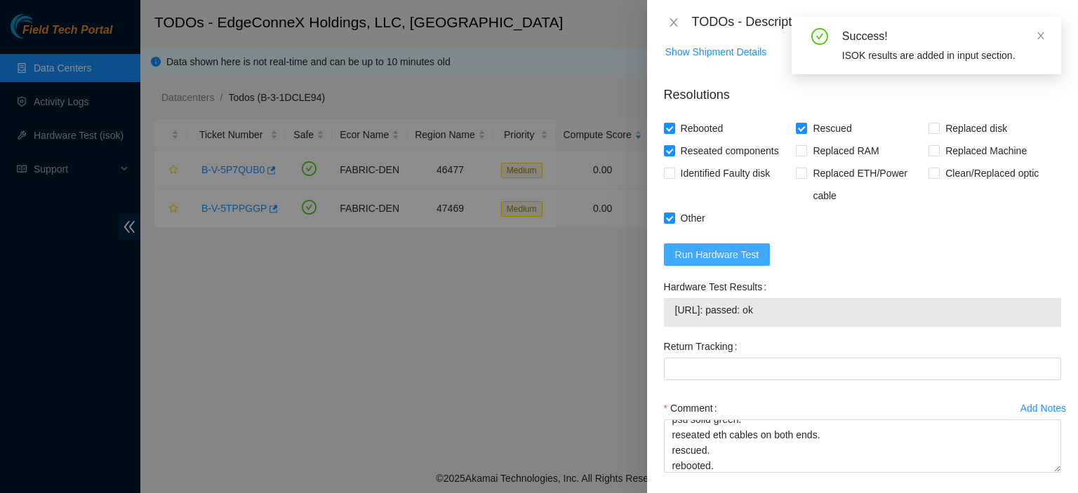
scroll to position [679, 0]
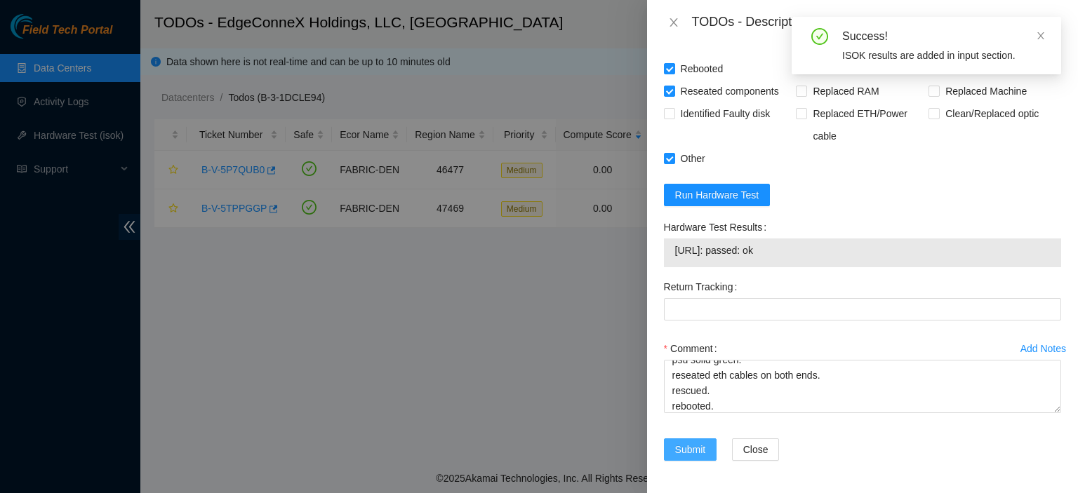
click at [686, 444] on span "Submit" at bounding box center [690, 449] width 31 height 15
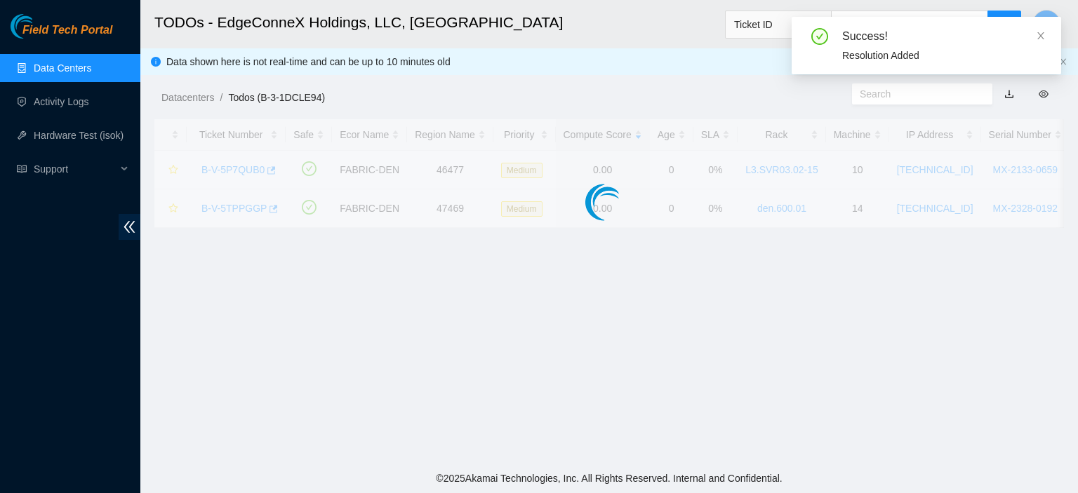
scroll to position [380, 0]
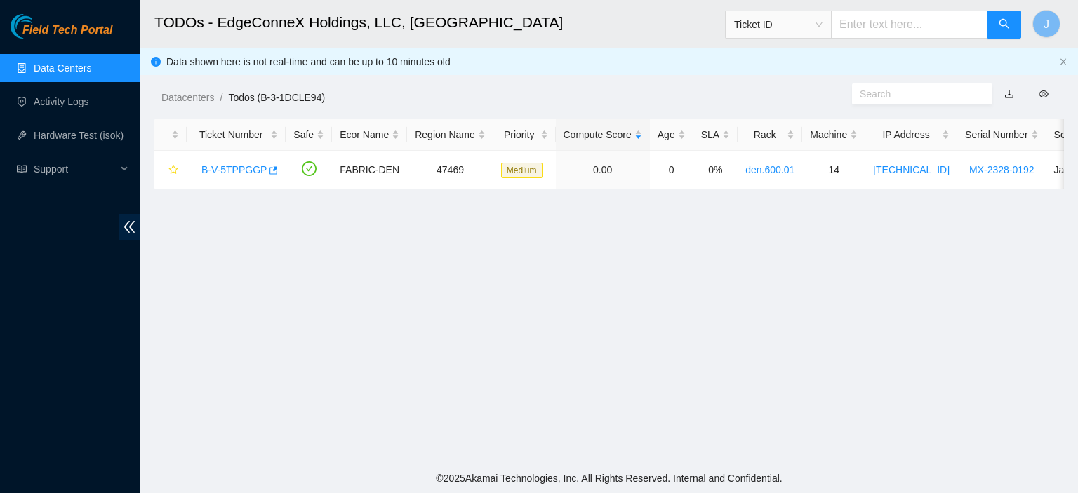
click at [563, 446] on main "TODOs - EdgeConneX Holdings, LLC, [GEOGRAPHIC_DATA] DEN01 Ticket ID J Data show…" at bounding box center [608, 232] width 937 height 464
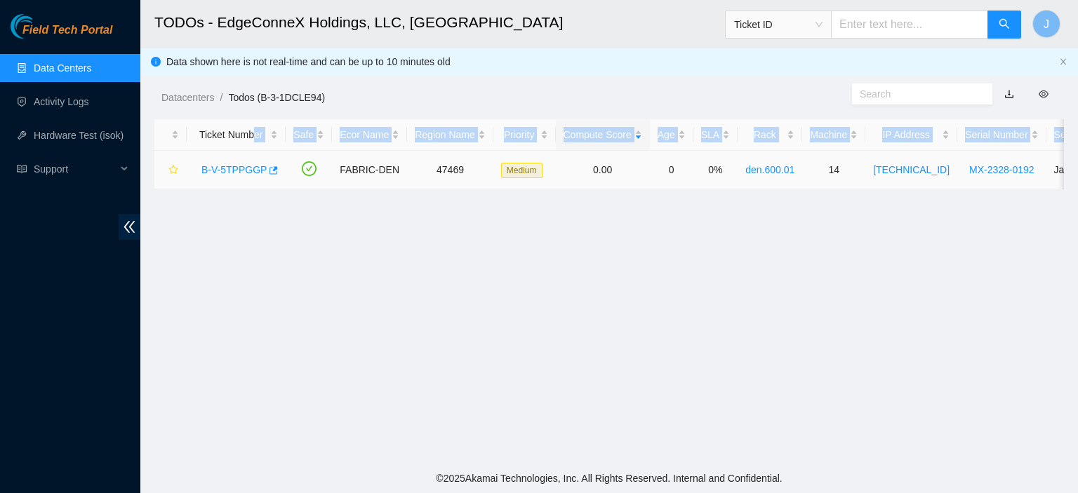
drag, startPoint x: 171, startPoint y: 165, endPoint x: 227, endPoint y: 176, distance: 57.2
click at [227, 176] on tr "B-V-5TPPGGP FABRIC-DEN 47469 Medium 0.00 0 0% den.600.01 14 [TECHNICAL_ID] MX-2…" at bounding box center [734, 170] width 1160 height 39
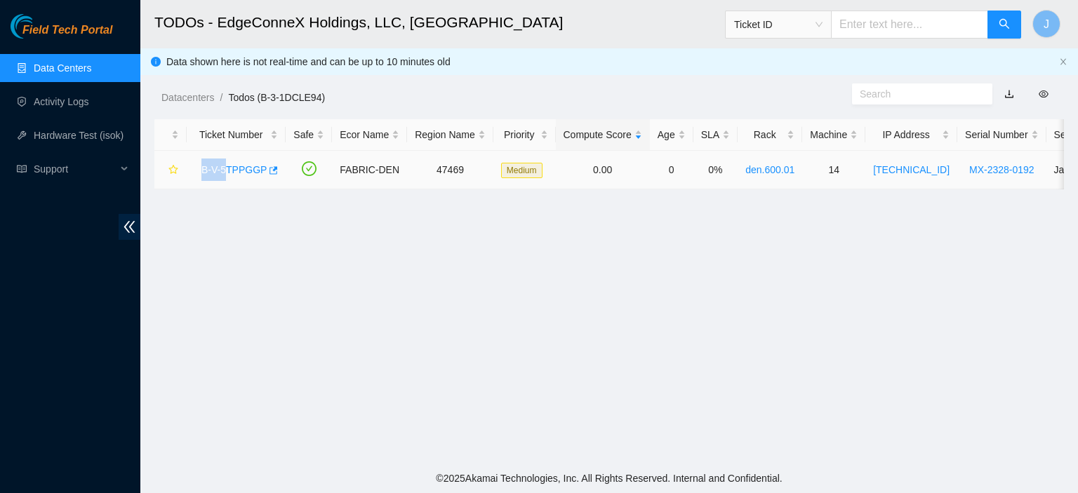
click at [245, 171] on link "B-V-5TPPGGP" at bounding box center [233, 169] width 65 height 11
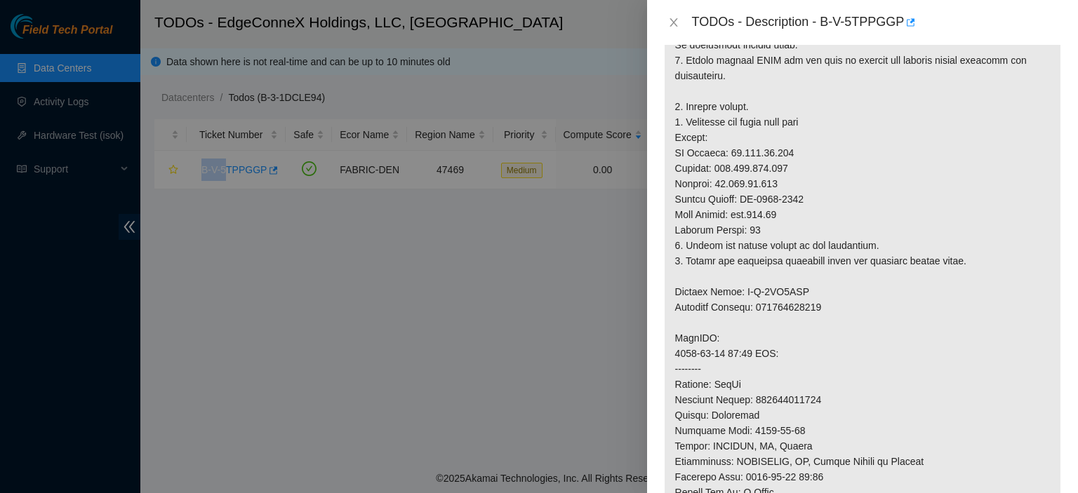
scroll to position [0, 0]
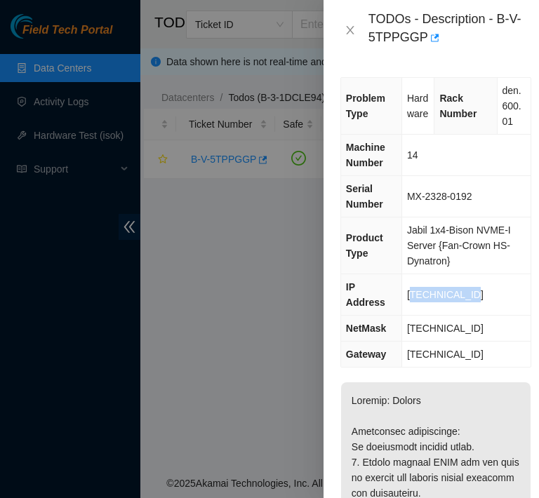
drag, startPoint x: 479, startPoint y: 286, endPoint x: 408, endPoint y: 286, distance: 70.9
click at [408, 286] on td "[TECHNICAL_ID]" at bounding box center [465, 294] width 128 height 41
click at [408, 289] on span "[TECHNICAL_ID]" at bounding box center [445, 294] width 76 height 11
click at [479, 284] on td "[TECHNICAL_ID]" at bounding box center [465, 294] width 128 height 41
drag, startPoint x: 477, startPoint y: 284, endPoint x: 415, endPoint y: 288, distance: 62.5
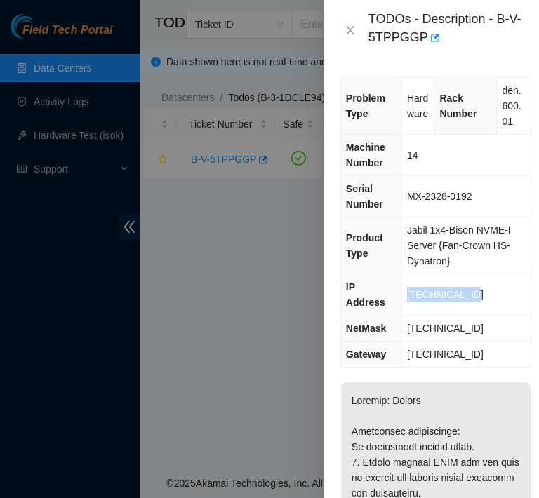
click at [415, 288] on td "[TECHNICAL_ID]" at bounding box center [465, 294] width 128 height 41
copy span "[TECHNICAL_ID]"
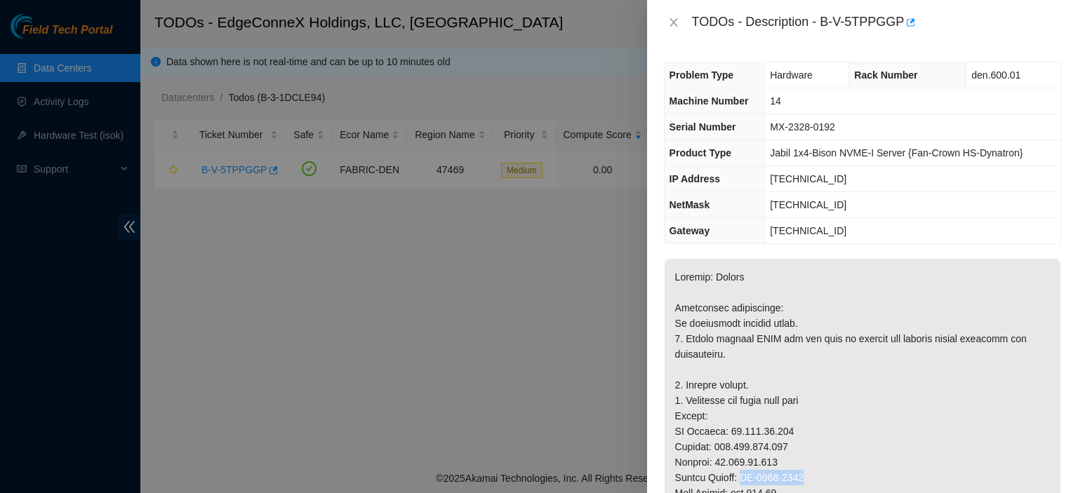
drag, startPoint x: 812, startPoint y: 479, endPoint x: 742, endPoint y: 476, distance: 69.5
copy p "MX-2230-0523"
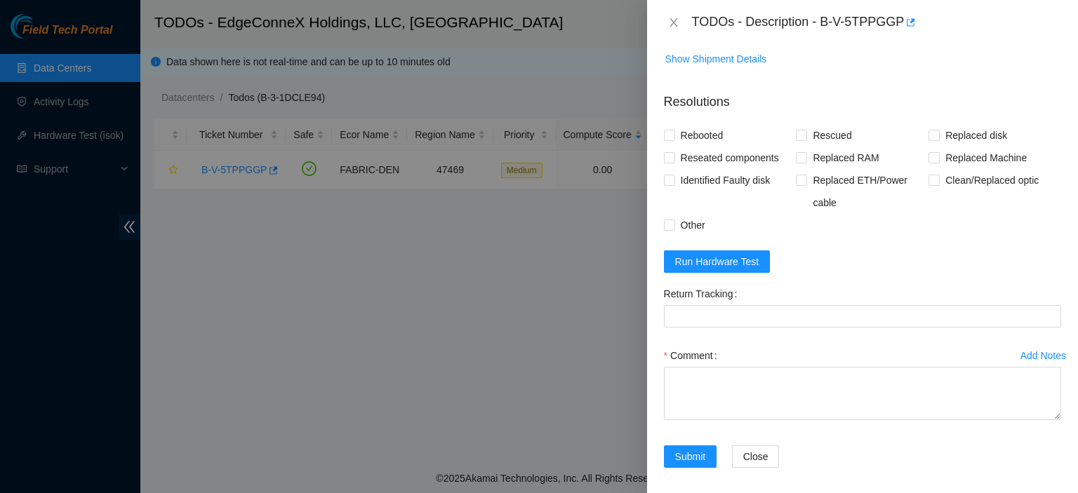
scroll to position [1023, 0]
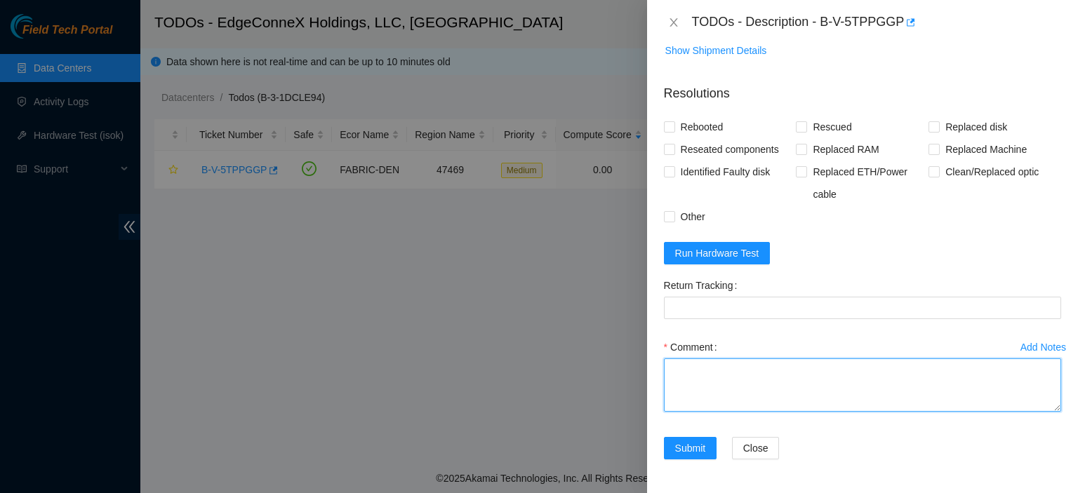
click at [850, 412] on textarea "Comment" at bounding box center [862, 385] width 397 height 53
paste textarea "MX-2230-0523"
type textarea "Replaced machine withMX-2230-0523. Rescued. Rebooted."
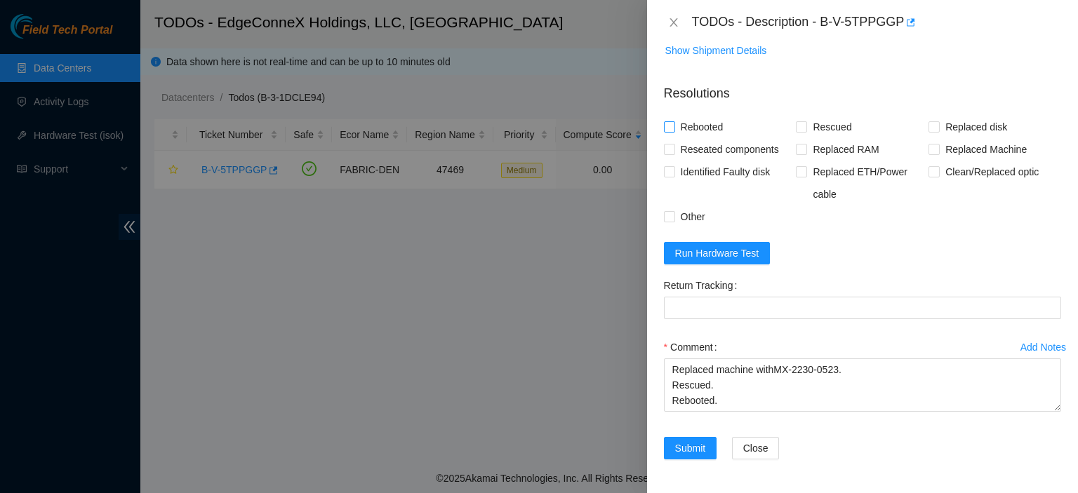
click at [668, 131] on input "Rebooted" at bounding box center [669, 126] width 10 height 10
checkbox input "true"
click at [796, 131] on input "Rescued" at bounding box center [801, 126] width 10 height 10
checkbox input "true"
click at [928, 154] on input "Replaced Machine" at bounding box center [933, 149] width 10 height 10
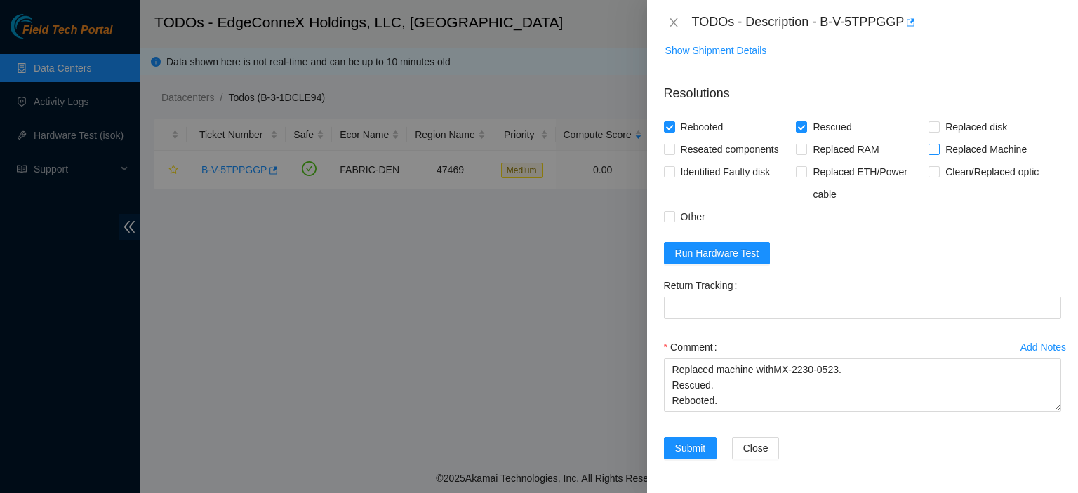
checkbox input "true"
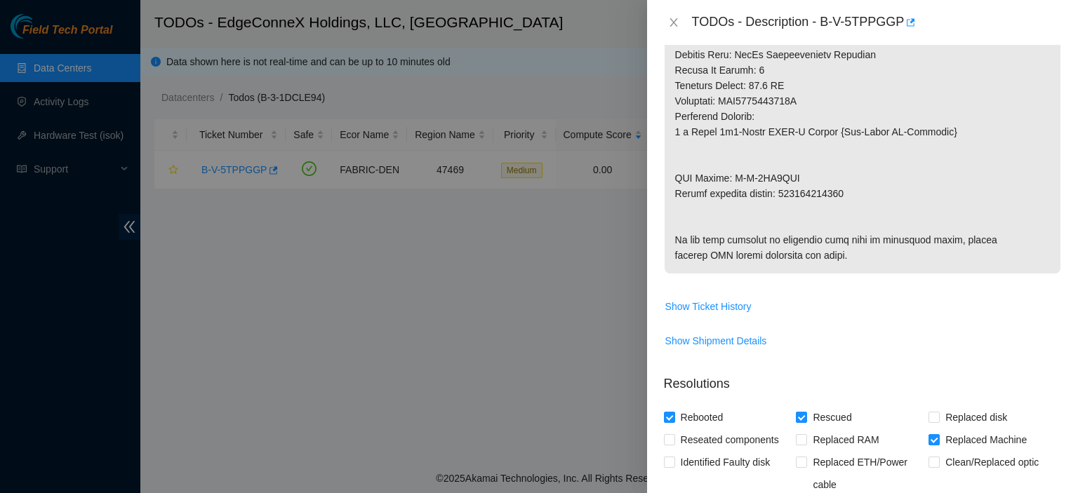
scroll to position [717, 0]
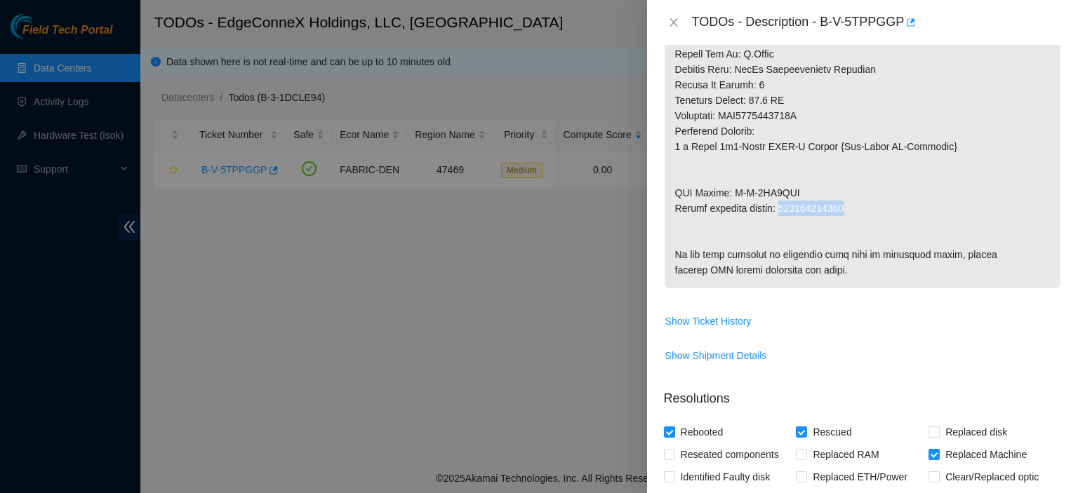
drag, startPoint x: 845, startPoint y: 208, endPoint x: 783, endPoint y: 202, distance: 62.1
copy p "883570379000"
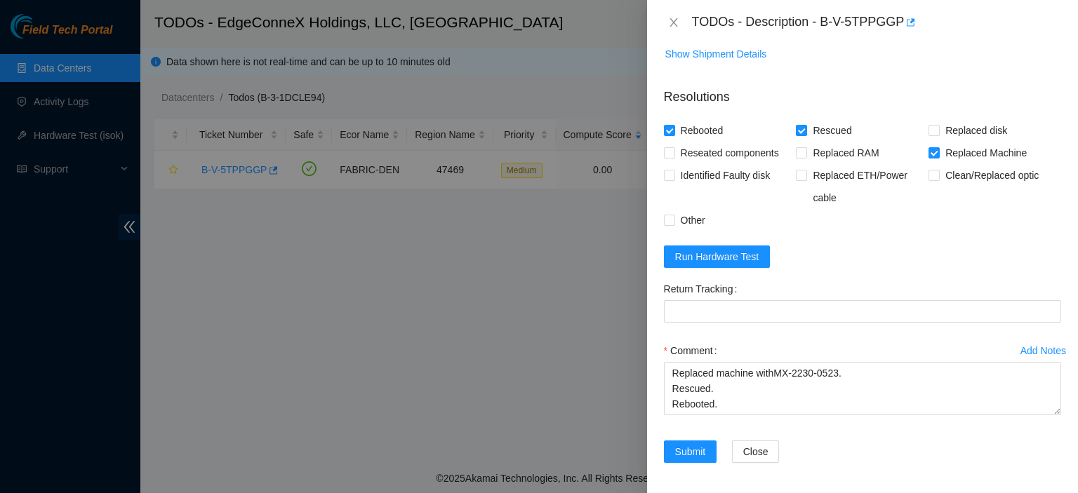
scroll to position [1083, 0]
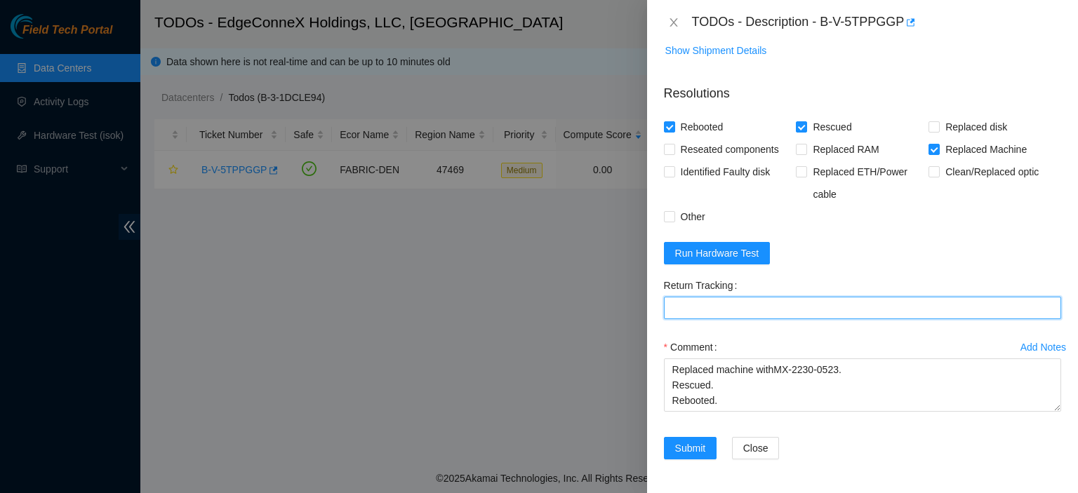
click at [782, 302] on Tracking "Return Tracking" at bounding box center [862, 308] width 397 height 22
paste Tracking "883570379000"
type Tracking "883570379000"
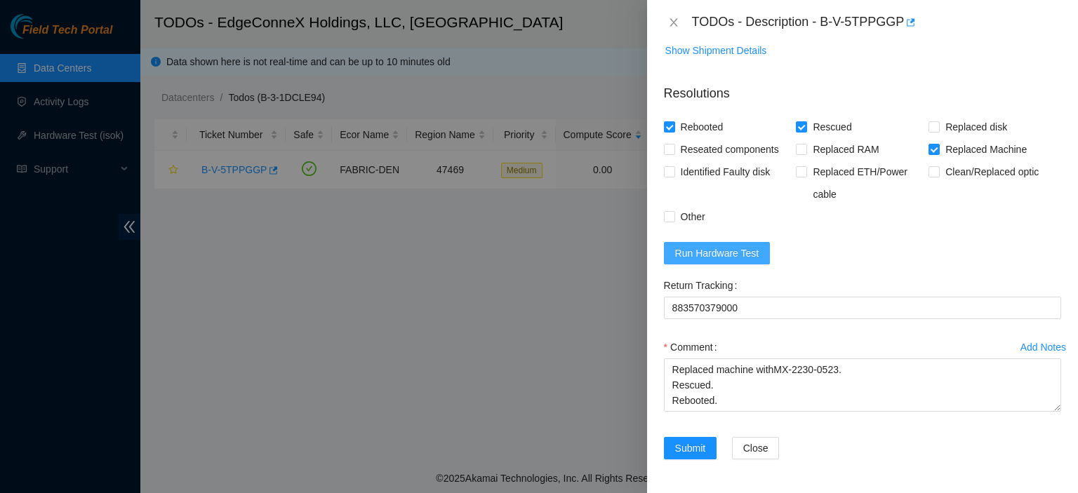
click at [734, 248] on span "Run Hardware Test" at bounding box center [717, 253] width 84 height 15
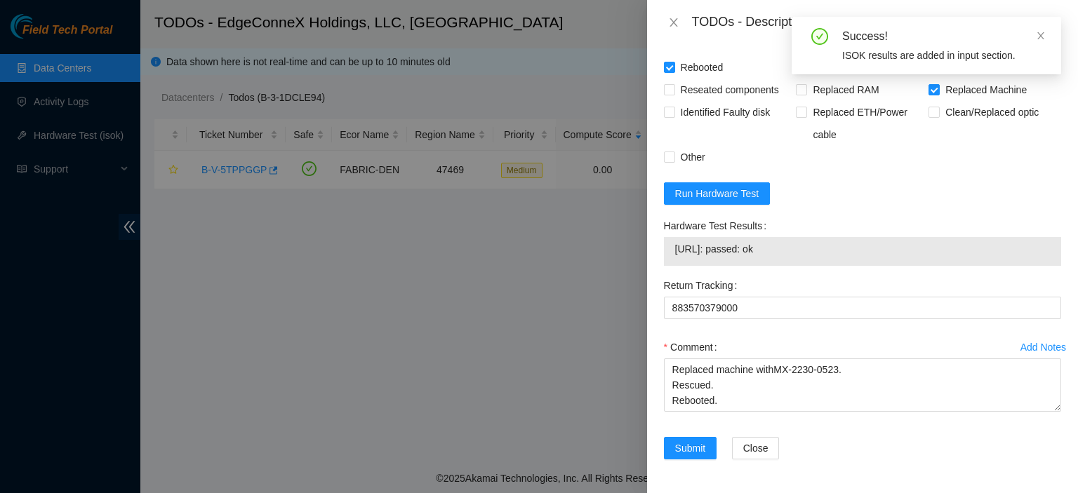
scroll to position [1142, 0]
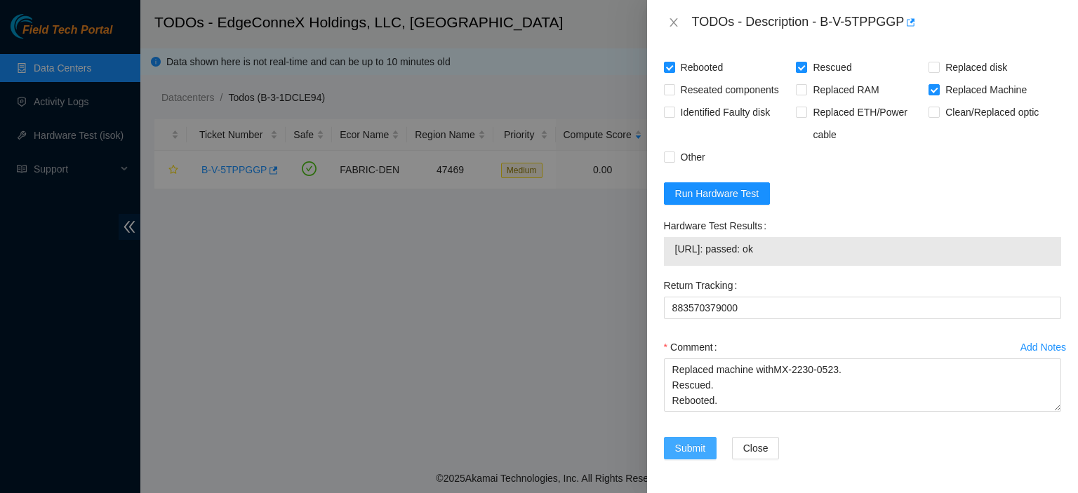
click at [693, 442] on span "Submit" at bounding box center [690, 448] width 31 height 15
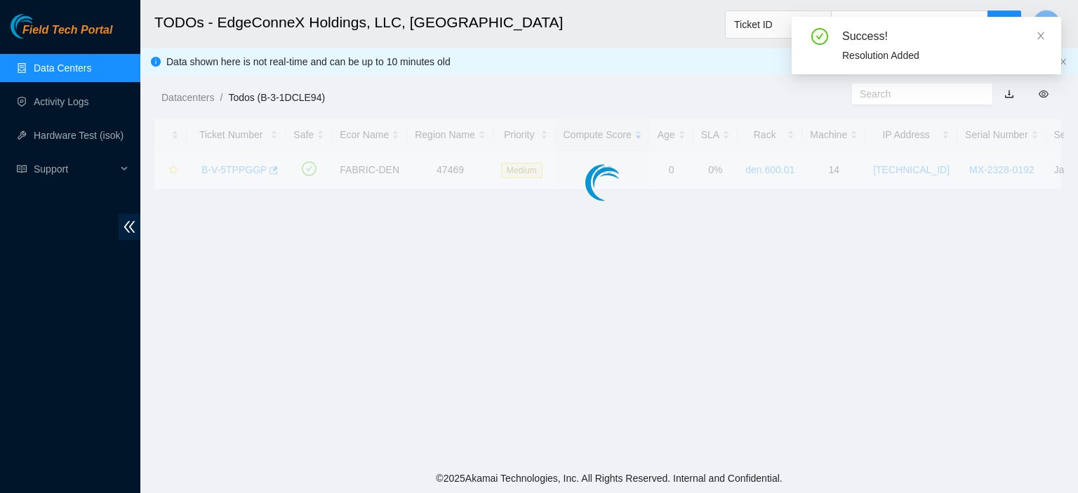
scroll to position [380, 0]
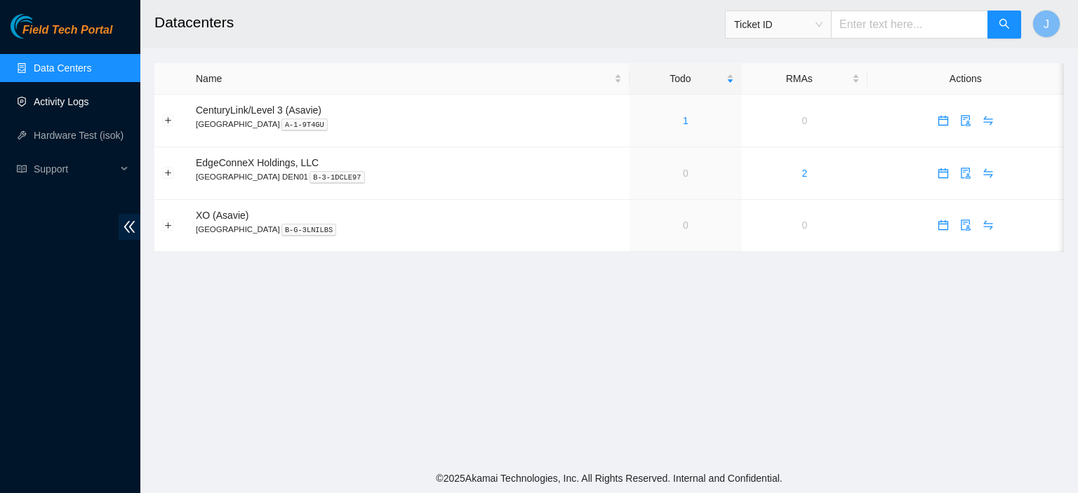
click at [72, 100] on link "Activity Logs" at bounding box center [61, 101] width 55 height 11
